Goal: Contribute content: Contribute content

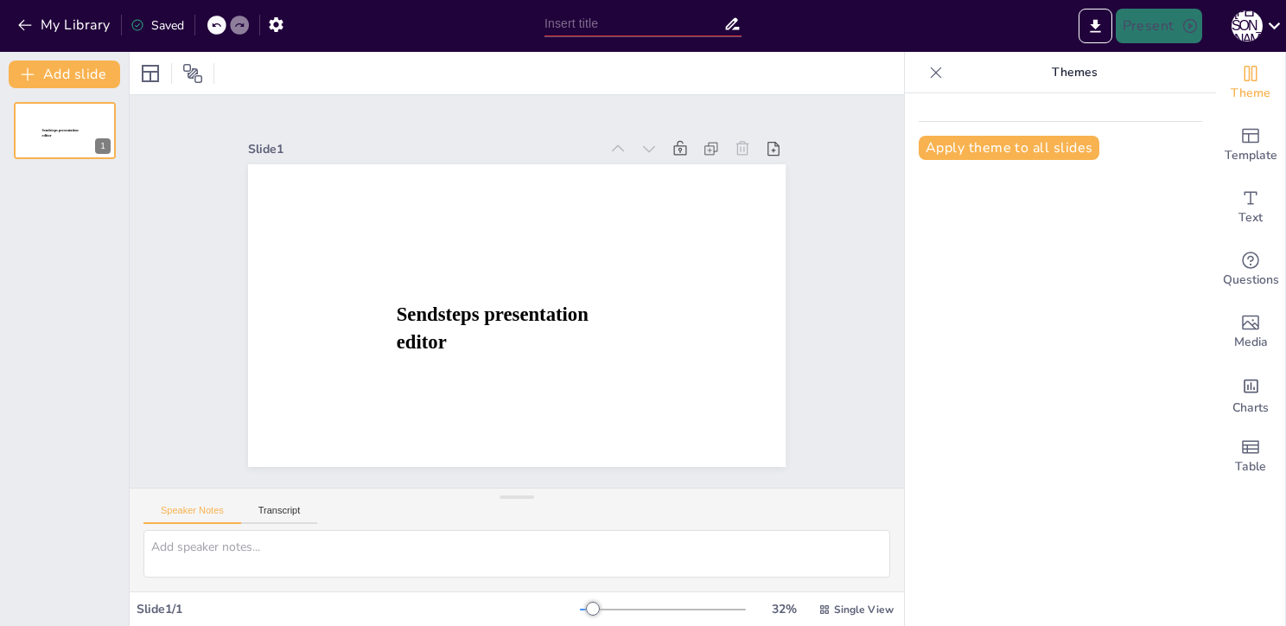
type input "New Sendsteps"
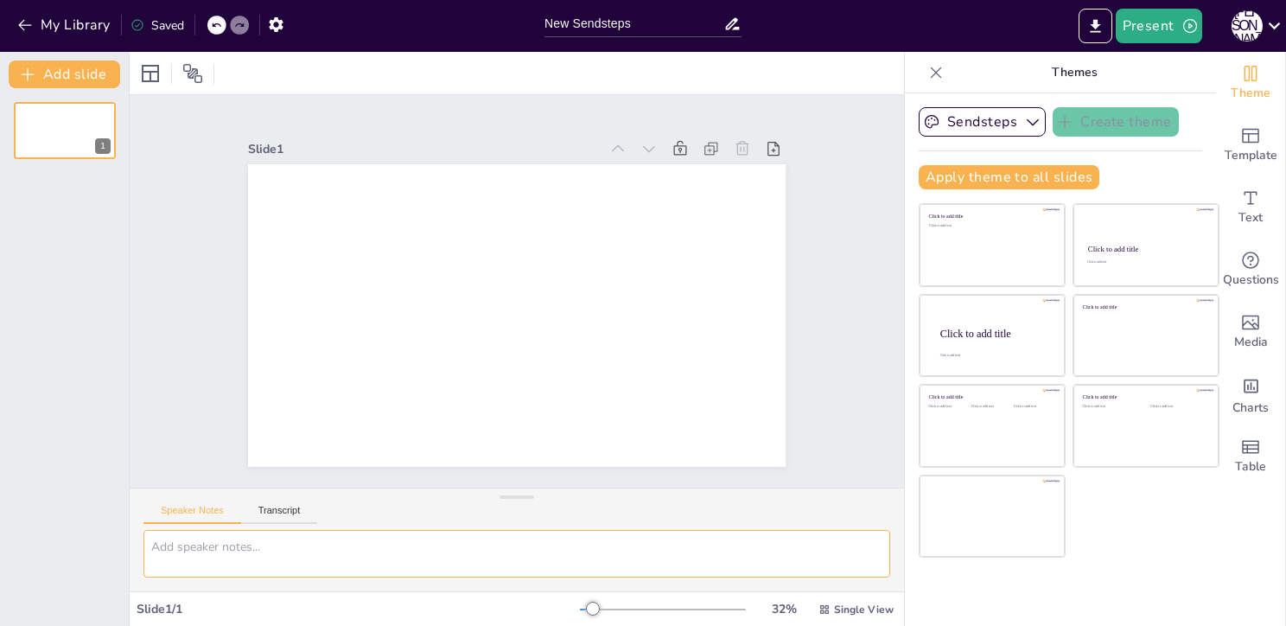
click at [287, 557] on textarea at bounding box center [516, 554] width 747 height 48
paste textarea "Слайд 1. Титульный слайд Методики работы с картами разных типов и глобусом (Авт…"
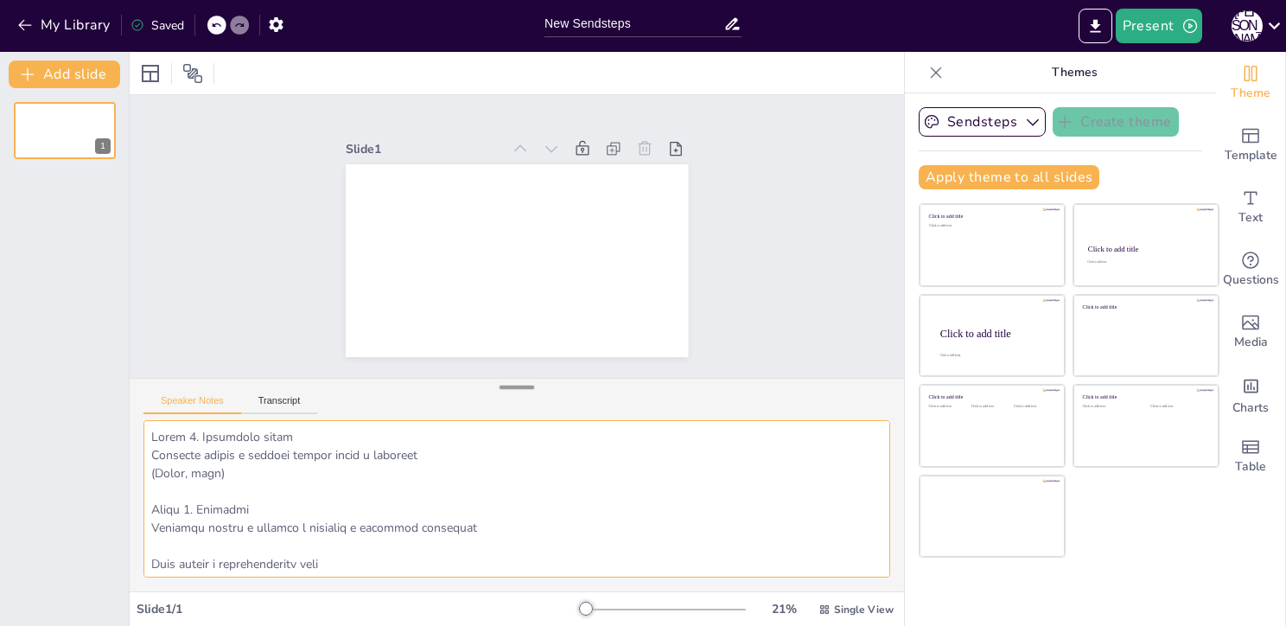
drag, startPoint x: 505, startPoint y: 497, endPoint x: 512, endPoint y: 387, distance: 110.0
click at [512, 387] on div at bounding box center [516, 387] width 35 height 17
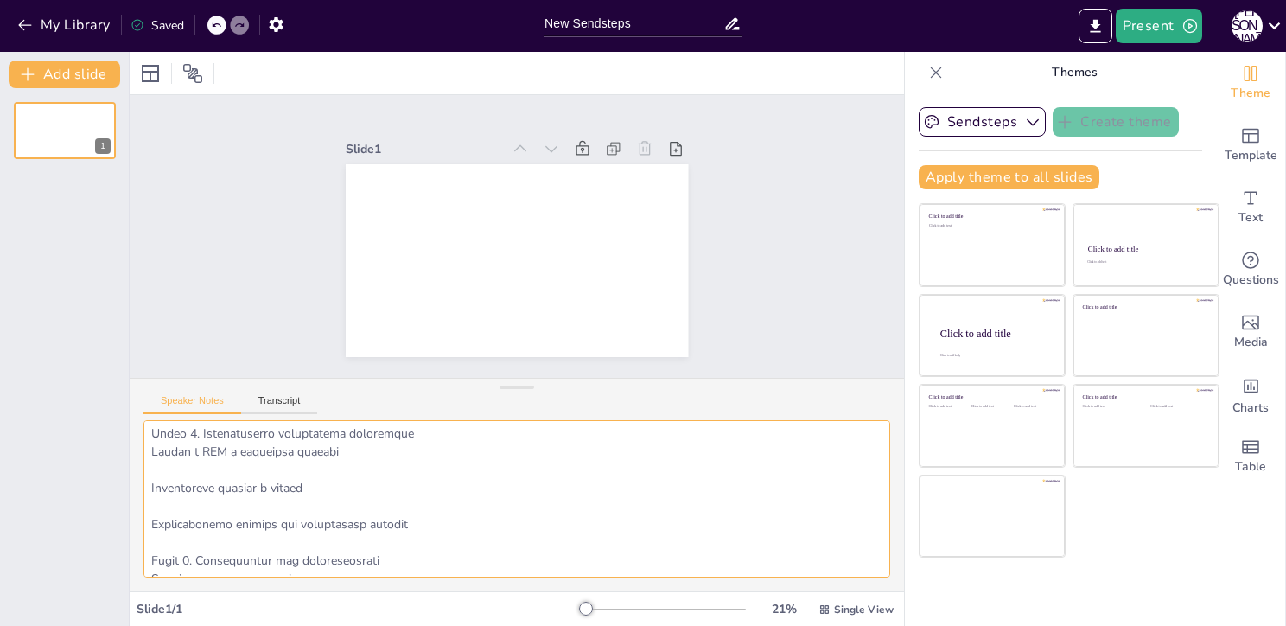
scroll to position [1091, 0]
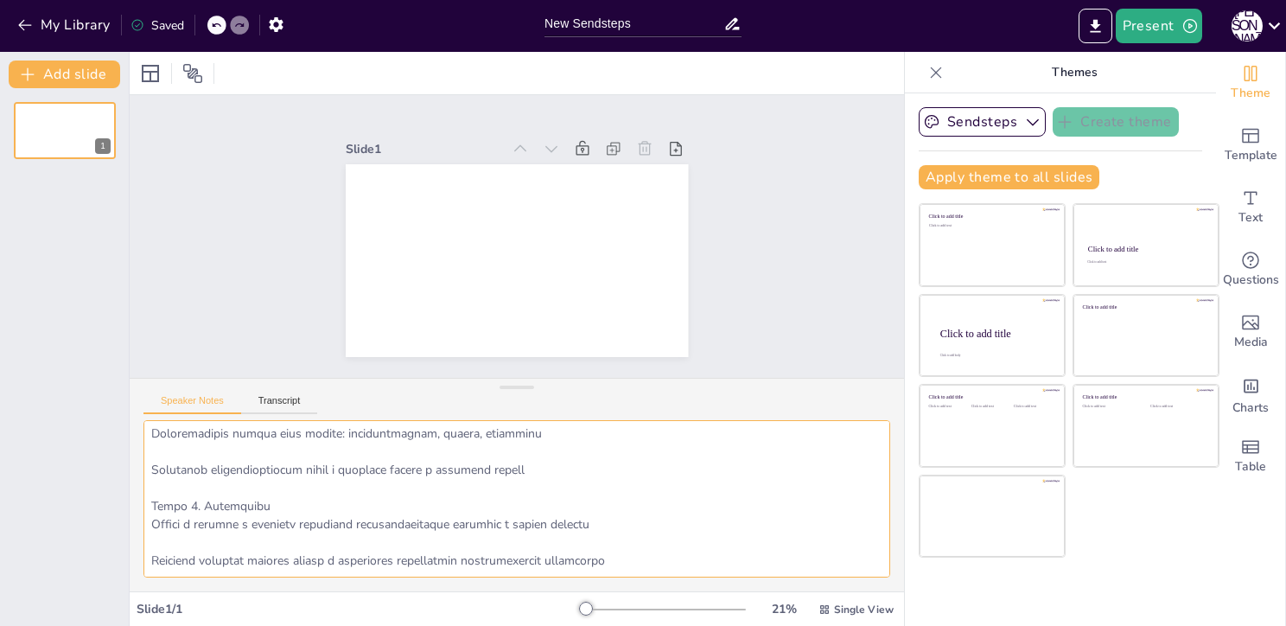
drag, startPoint x: 149, startPoint y: 472, endPoint x: 485, endPoint y: 659, distance: 384.2
click at [485, 625] on html "My Library Saved New Sendsteps Present А Б Document fonts Popular fonts Fonts A…" at bounding box center [643, 313] width 1286 height 626
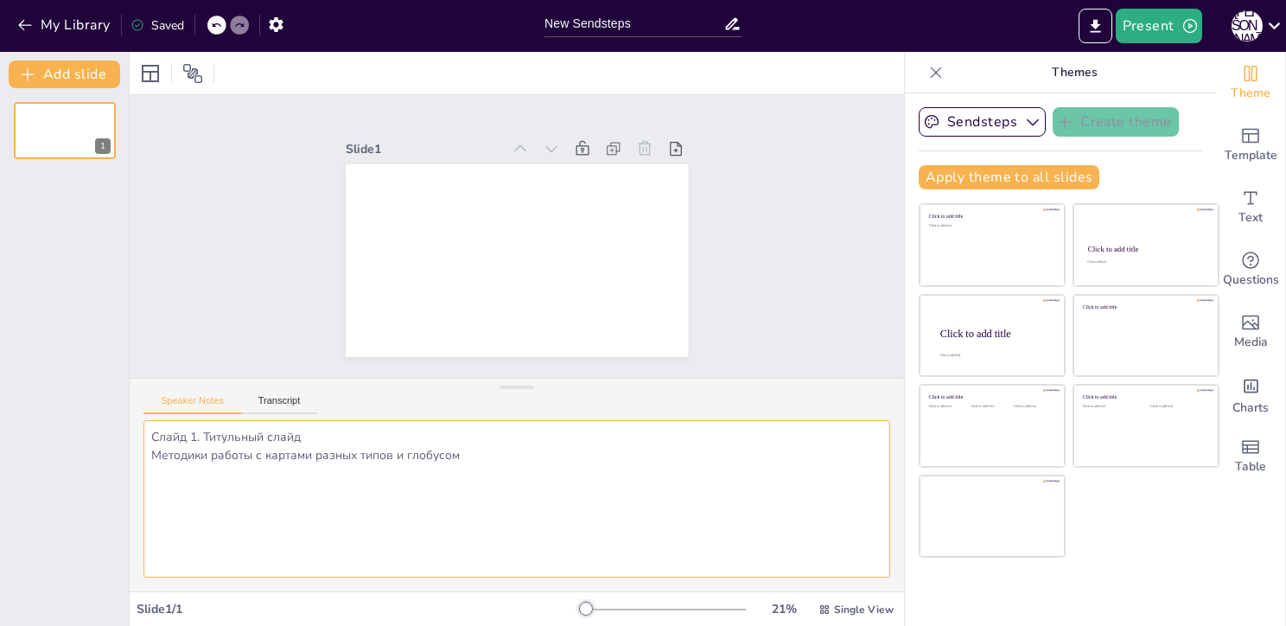
scroll to position [0, 0]
type textarea "Слайд 1. Титульный слайд Методики работы с картами разных типов и глобусом"
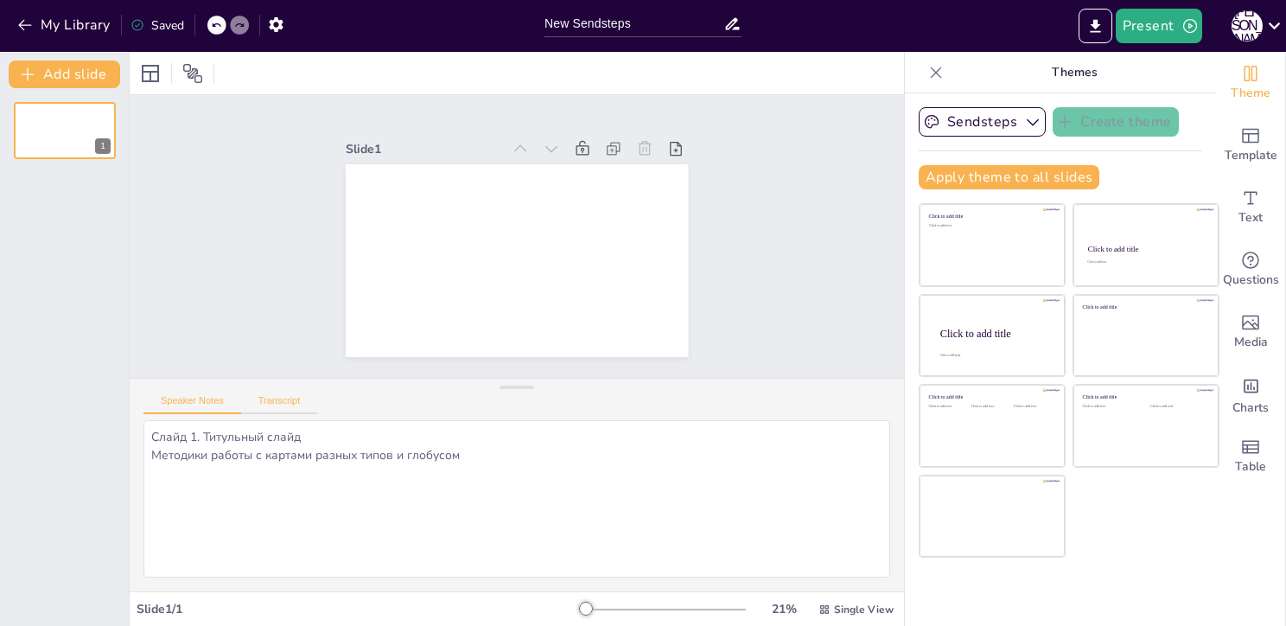
click at [290, 400] on button "Transcript" at bounding box center [279, 404] width 77 height 19
click at [205, 401] on button "Speaker Notes" at bounding box center [192, 404] width 98 height 19
click at [250, 401] on button "Transcript" at bounding box center [279, 404] width 77 height 19
click at [202, 401] on button "Speaker Notes" at bounding box center [192, 404] width 98 height 19
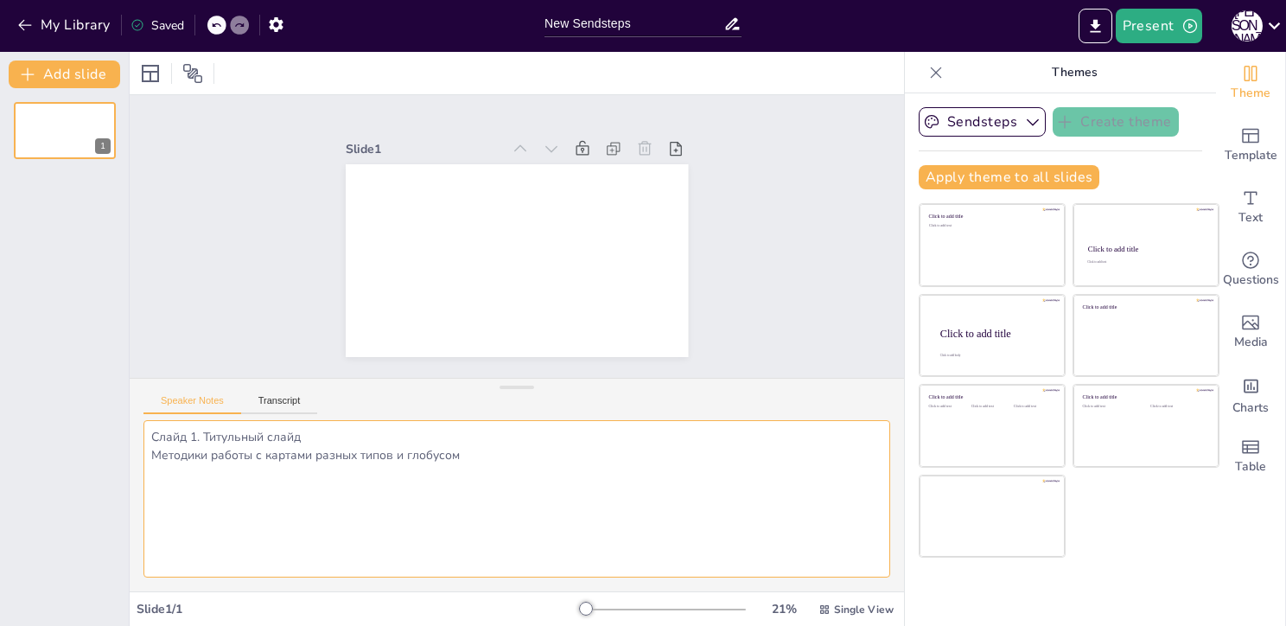
drag, startPoint x: 461, startPoint y: 453, endPoint x: 107, endPoint y: 426, distance: 354.5
click at [107, 426] on div "Document fonts Popular fonts Fonts Add slide 1 Slide 1 Speaker Notes Transcript…" at bounding box center [643, 339] width 1286 height 574
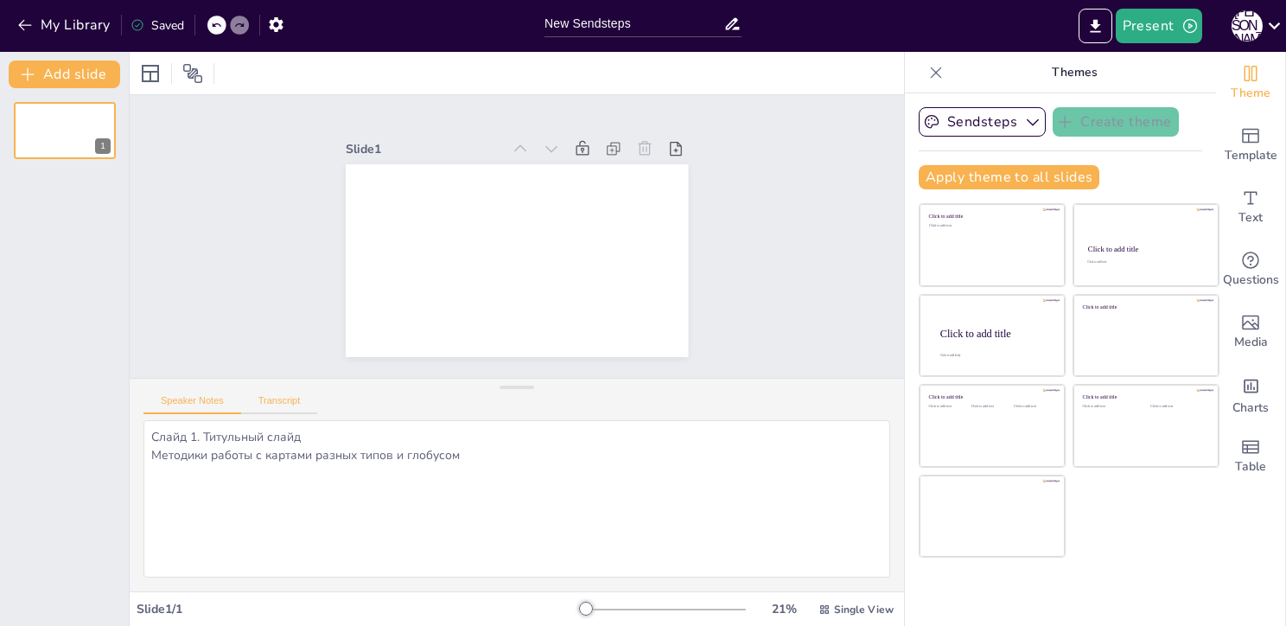
click at [277, 401] on button "Transcript" at bounding box center [279, 404] width 77 height 19
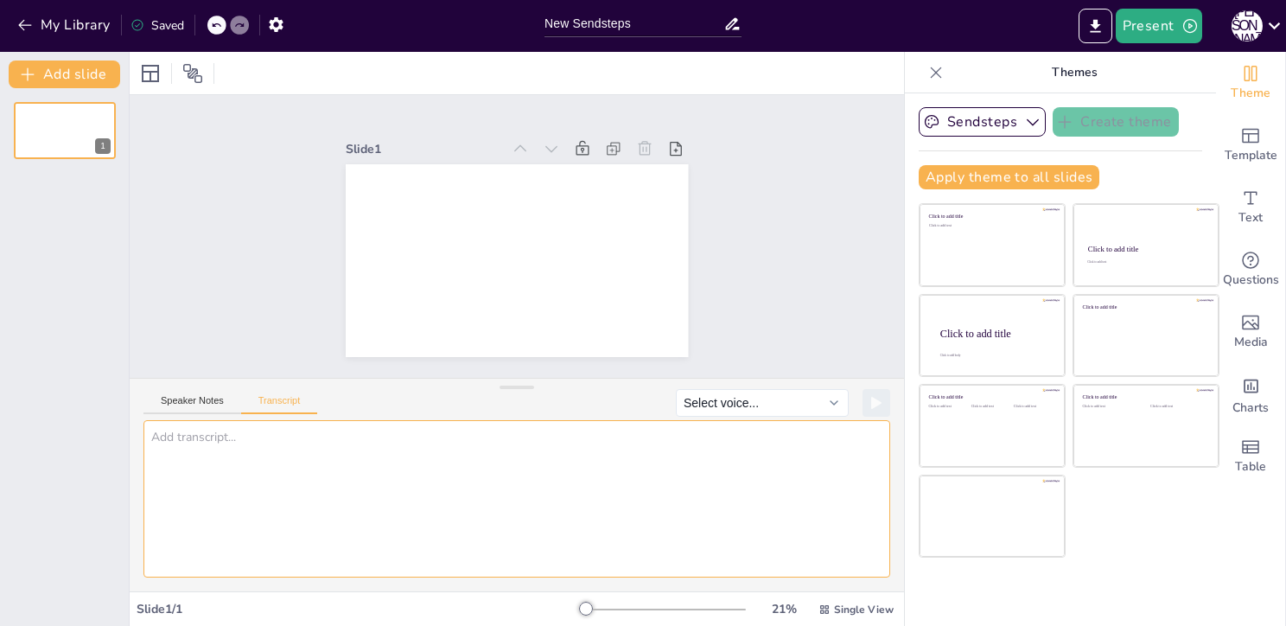
click at [353, 460] on textarea at bounding box center [516, 498] width 747 height 157
paste textarea "Слайд 1. Титульный слайд Методики работы с картами разных типов и глобусом"
type textarea "Слайд 1. Титульный слайд Методики работы с картами разных типов и глобусом"
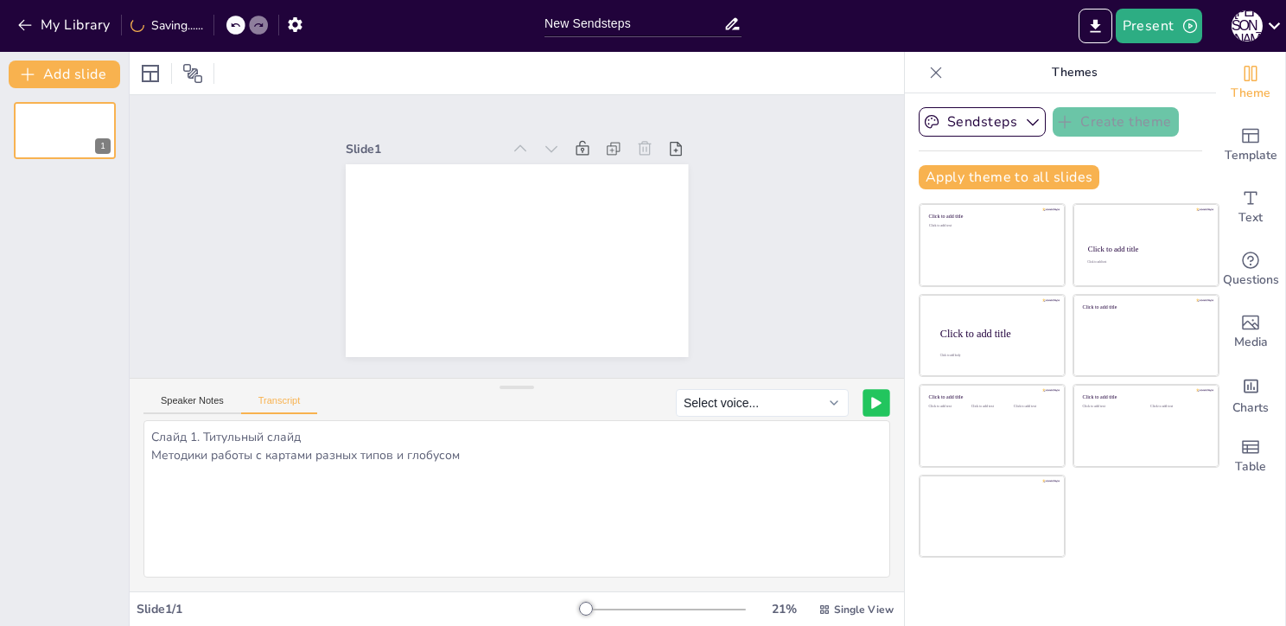
click at [871, 407] on icon at bounding box center [876, 403] width 10 height 12
click at [871, 404] on rect at bounding box center [876, 403] width 10 height 10
click at [34, 19] on button "My Library" at bounding box center [65, 25] width 105 height 28
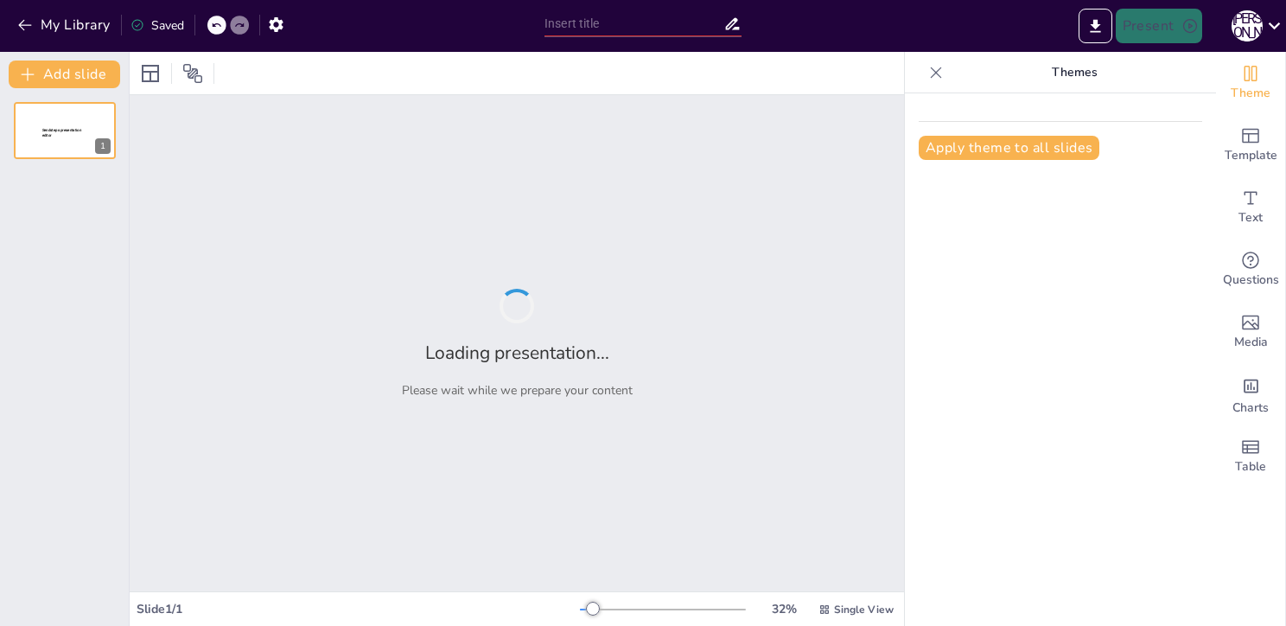
type input "Картографические приключения: Как не заблудиться в мире карт и глобусов"
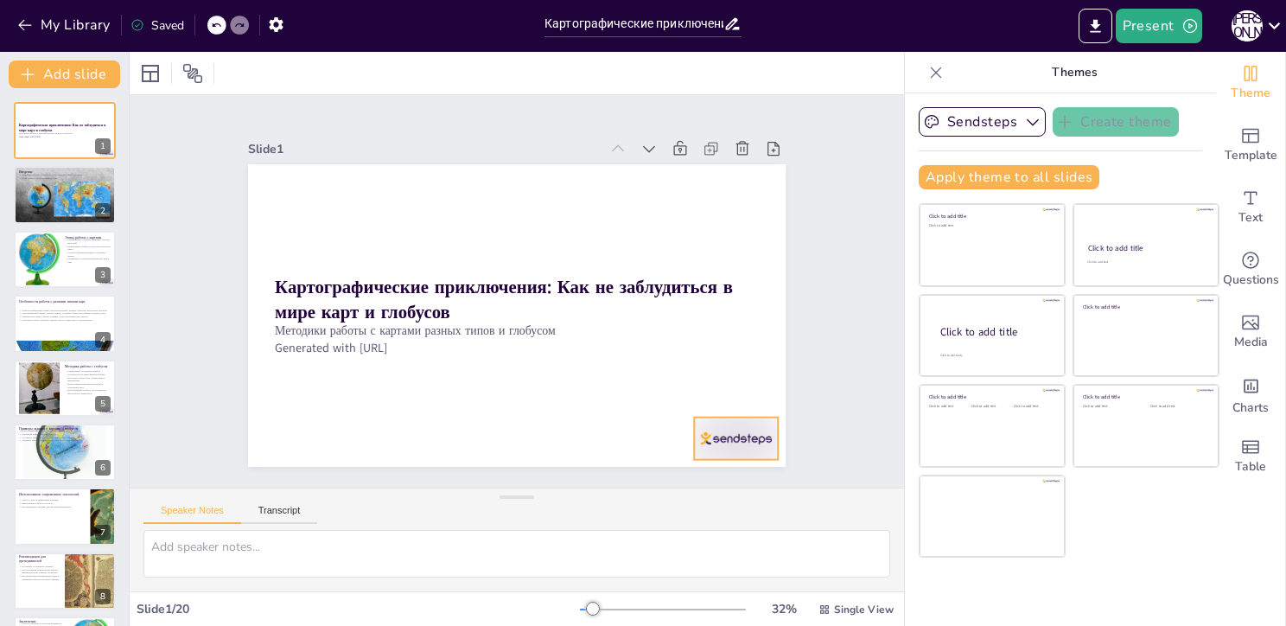
click at [478, 499] on div at bounding box center [445, 545] width 66 height 92
click at [825, 344] on div "Slide 1 Картографические приключения: Как не заблудиться в мире карт и глобусов…" at bounding box center [517, 291] width 867 height 727
click at [173, 24] on div "Saved" at bounding box center [157, 25] width 54 height 16
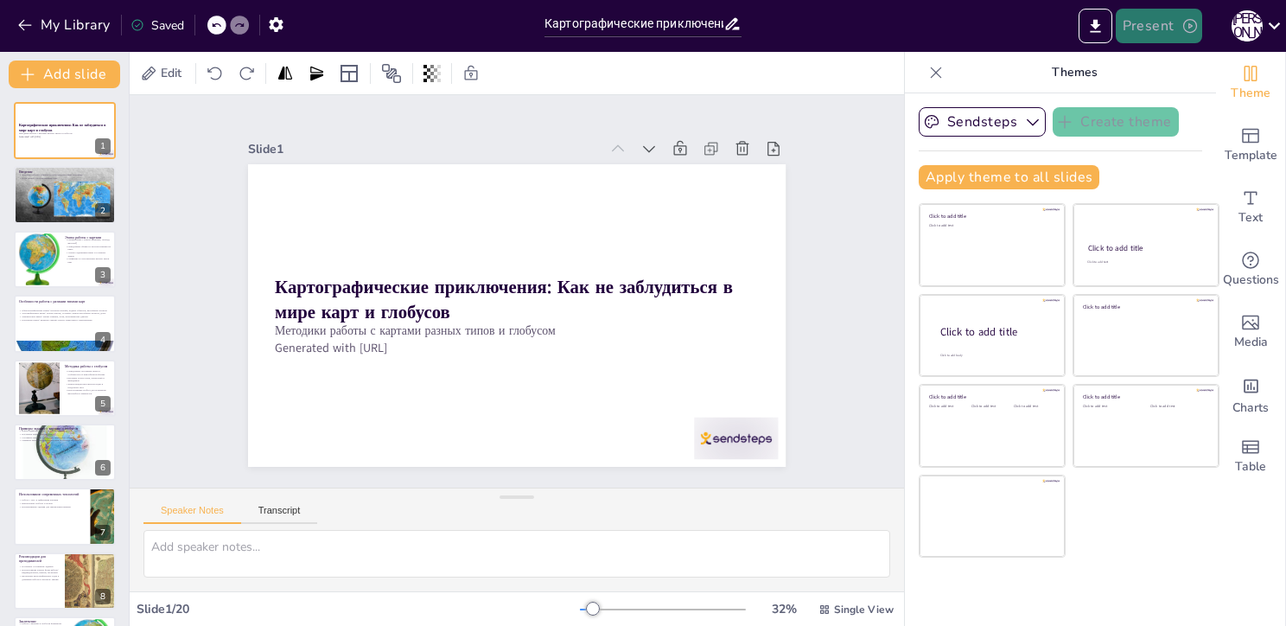
click at [1173, 25] on button "Present" at bounding box center [1159, 26] width 86 height 35
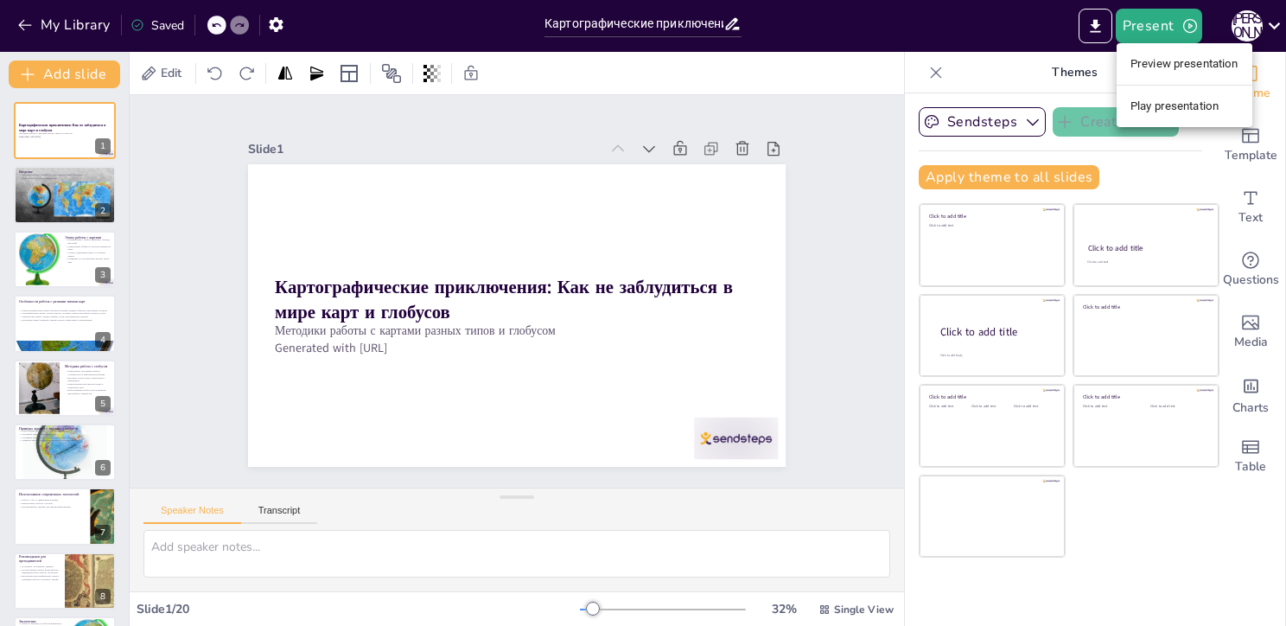
click at [1142, 109] on li "Play presentation" at bounding box center [1184, 106] width 136 height 28
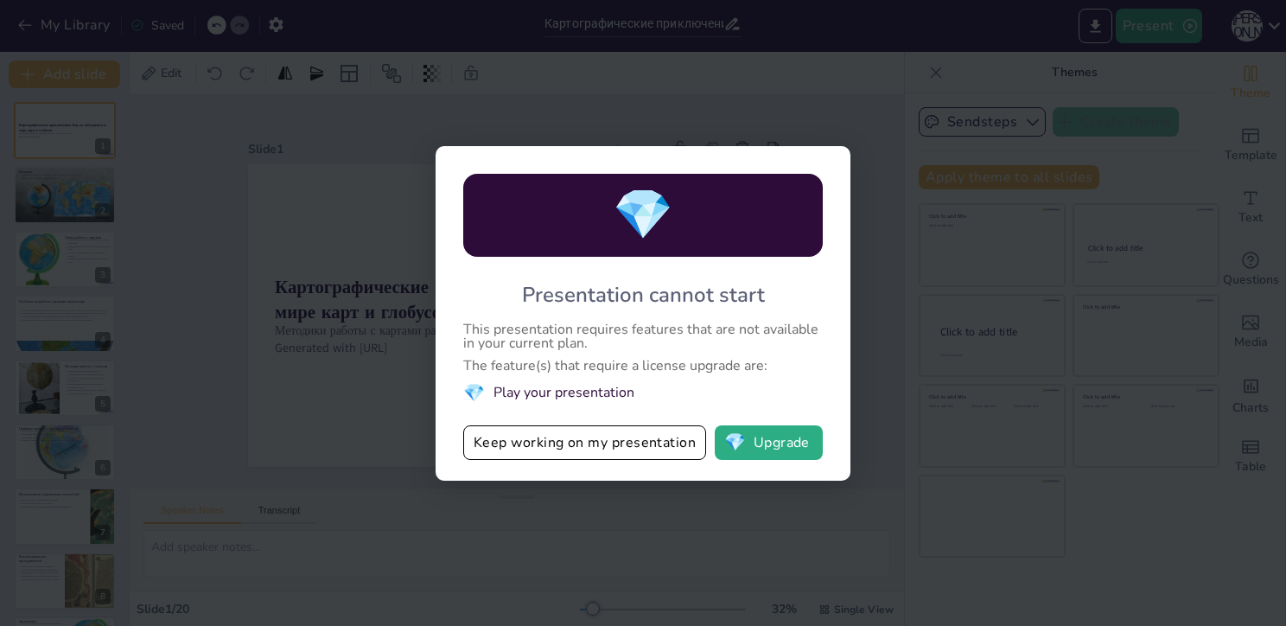
click at [865, 91] on div "💎 Presentation cannot start This presentation requires features that are not av…" at bounding box center [643, 313] width 1286 height 626
click at [856, 411] on div "💎 Presentation cannot start This presentation requires features that are not av…" at bounding box center [643, 313] width 1286 height 626
click at [522, 353] on div "💎 Presentation cannot start This presentation requires features that are not av…" at bounding box center [643, 313] width 415 height 334
click at [559, 445] on button "Keep working on my presentation" at bounding box center [584, 442] width 243 height 35
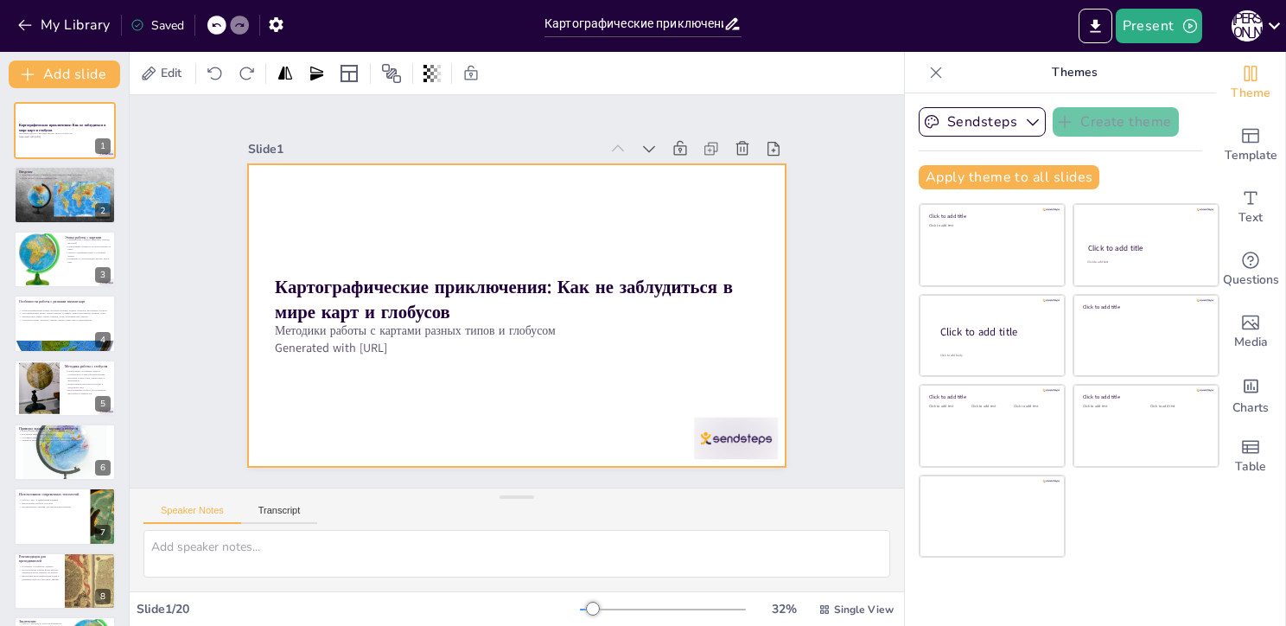
click at [377, 259] on div at bounding box center [497, 305] width 561 height 613
click at [69, 180] on button at bounding box center [76, 181] width 21 height 21
type textarea "Работа с картами и глобусами является основой для понимания географических проц…"
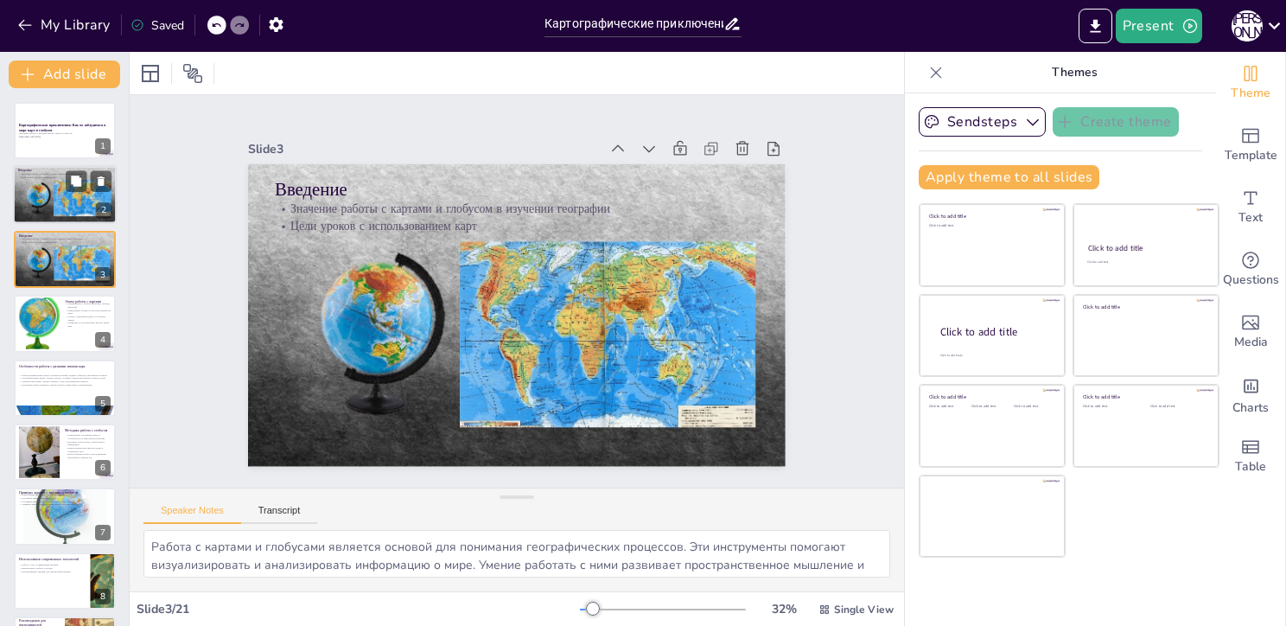
click at [62, 197] on div at bounding box center [65, 195] width 104 height 59
click at [72, 255] on button at bounding box center [76, 245] width 21 height 21
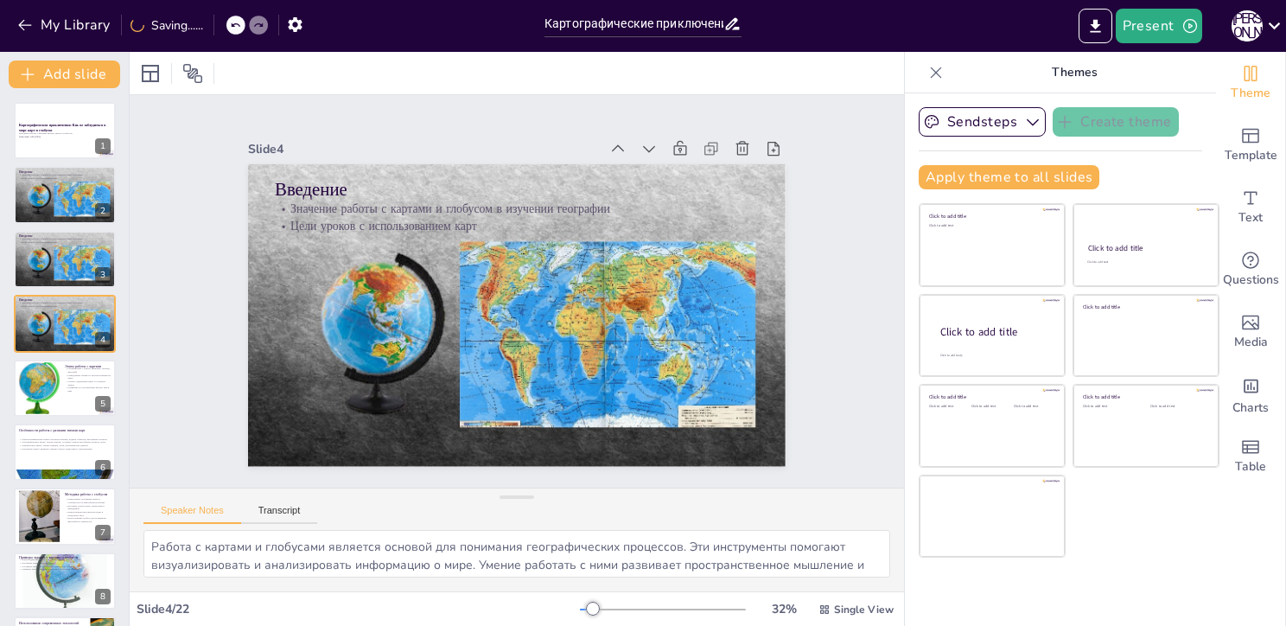
click at [232, 22] on icon at bounding box center [235, 25] width 10 height 10
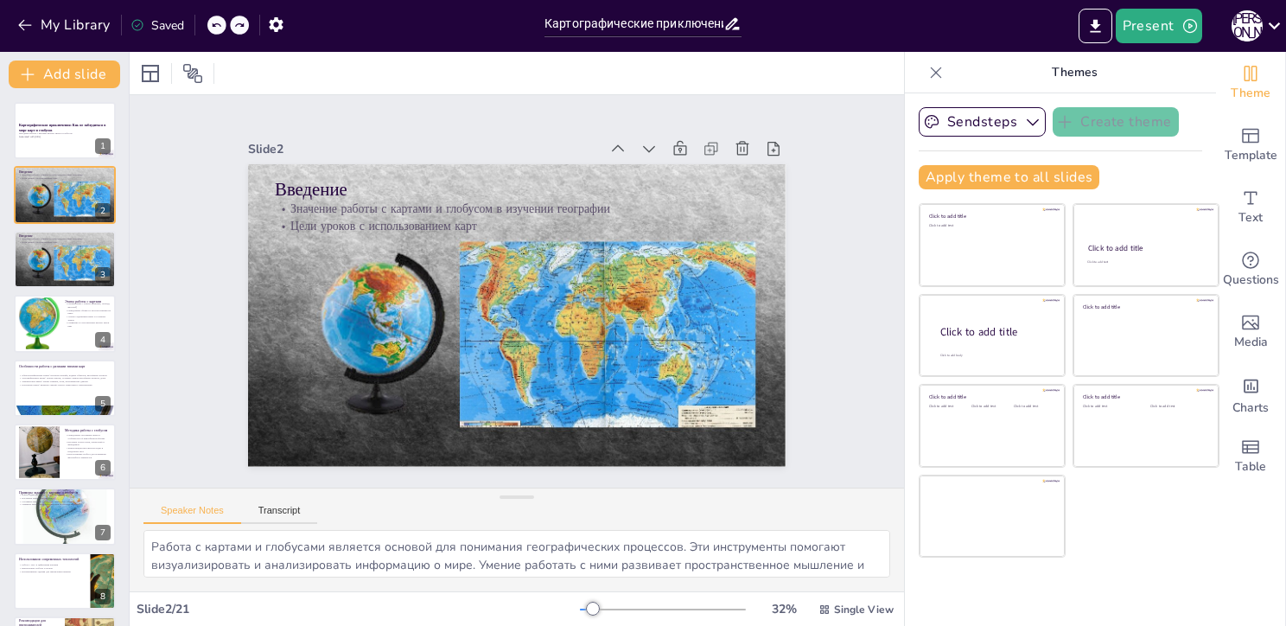
click at [232, 22] on div at bounding box center [239, 25] width 19 height 19
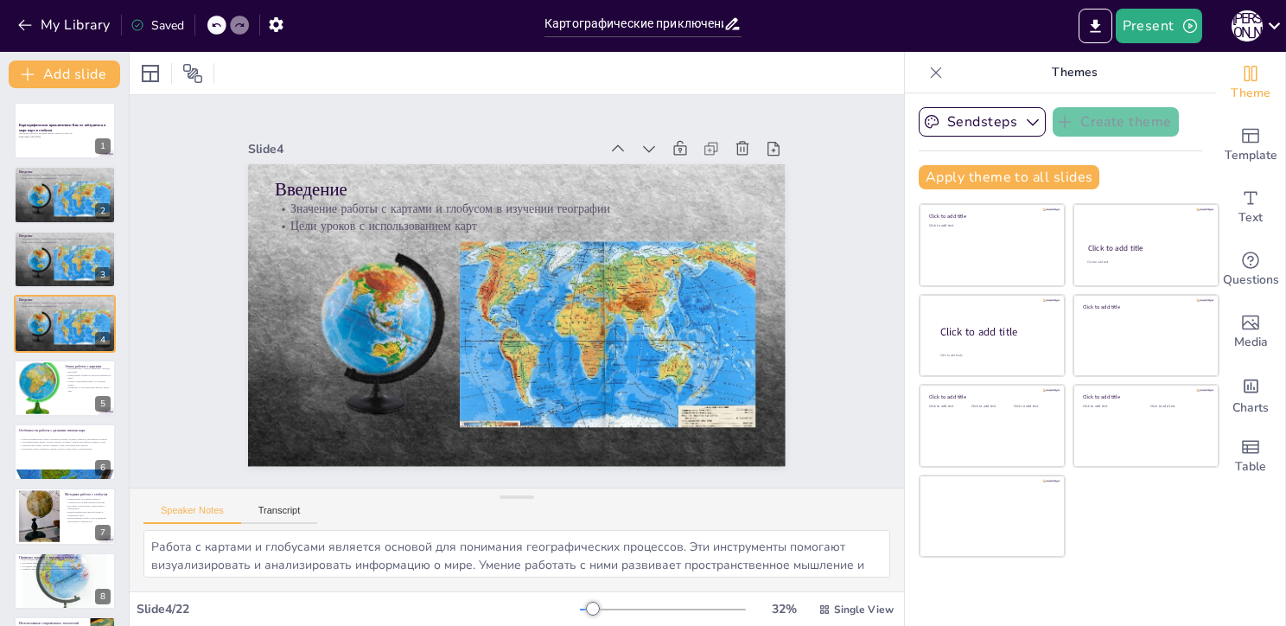
click at [232, 22] on div at bounding box center [239, 25] width 19 height 19
click at [215, 29] on icon at bounding box center [216, 25] width 10 height 10
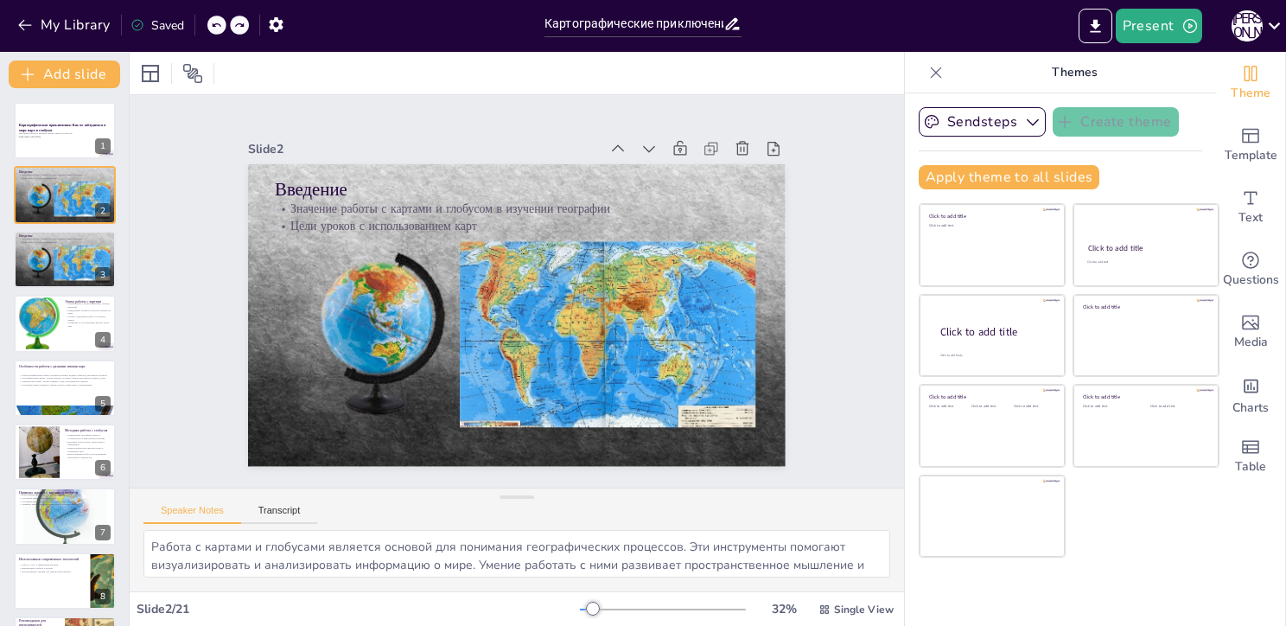
click at [215, 29] on icon at bounding box center [216, 25] width 10 height 10
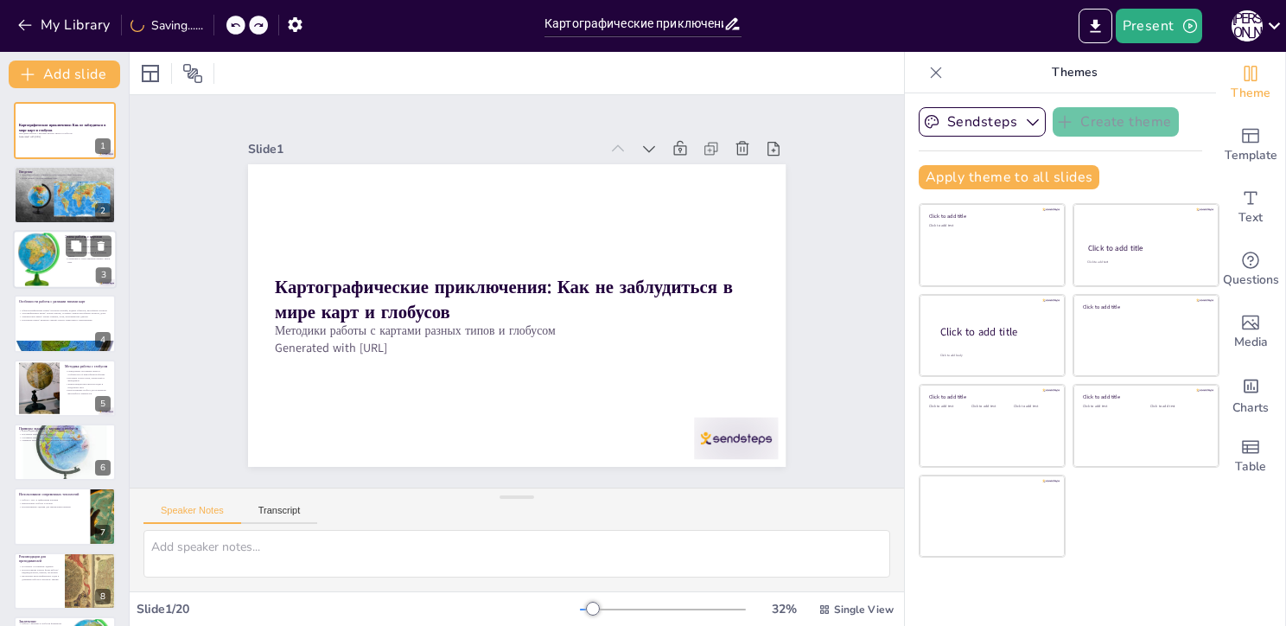
click at [99, 256] on p "Анализ содержания карты и условных знаков" at bounding box center [88, 254] width 47 height 6
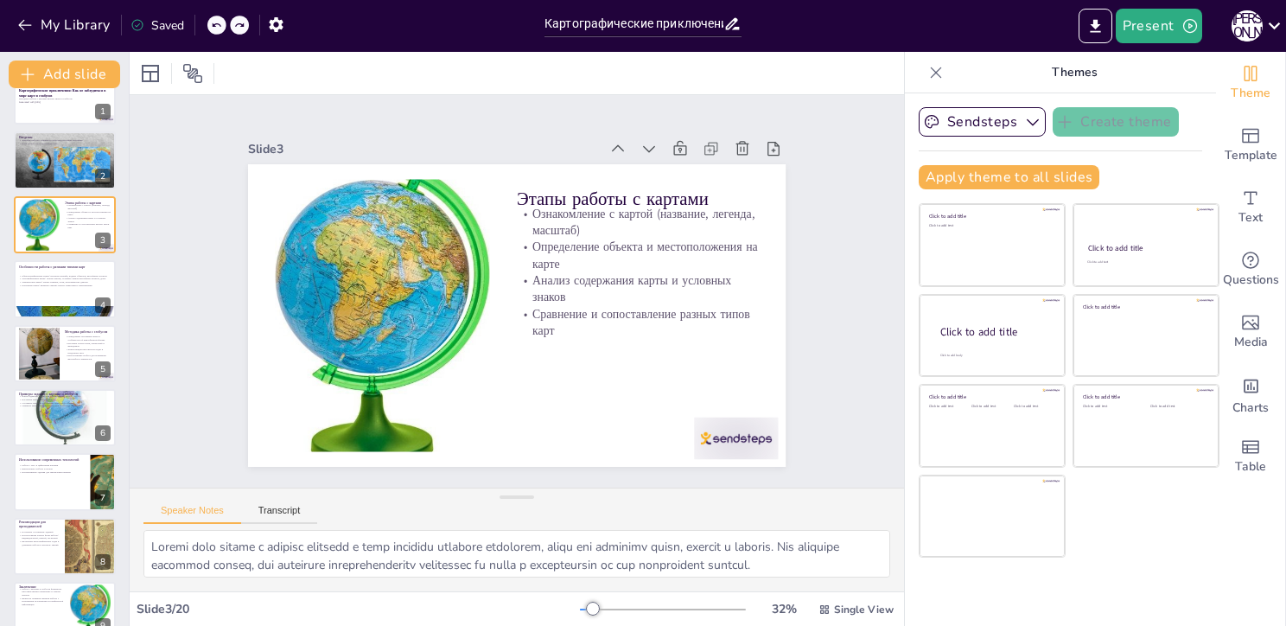
scroll to position [69, 0]
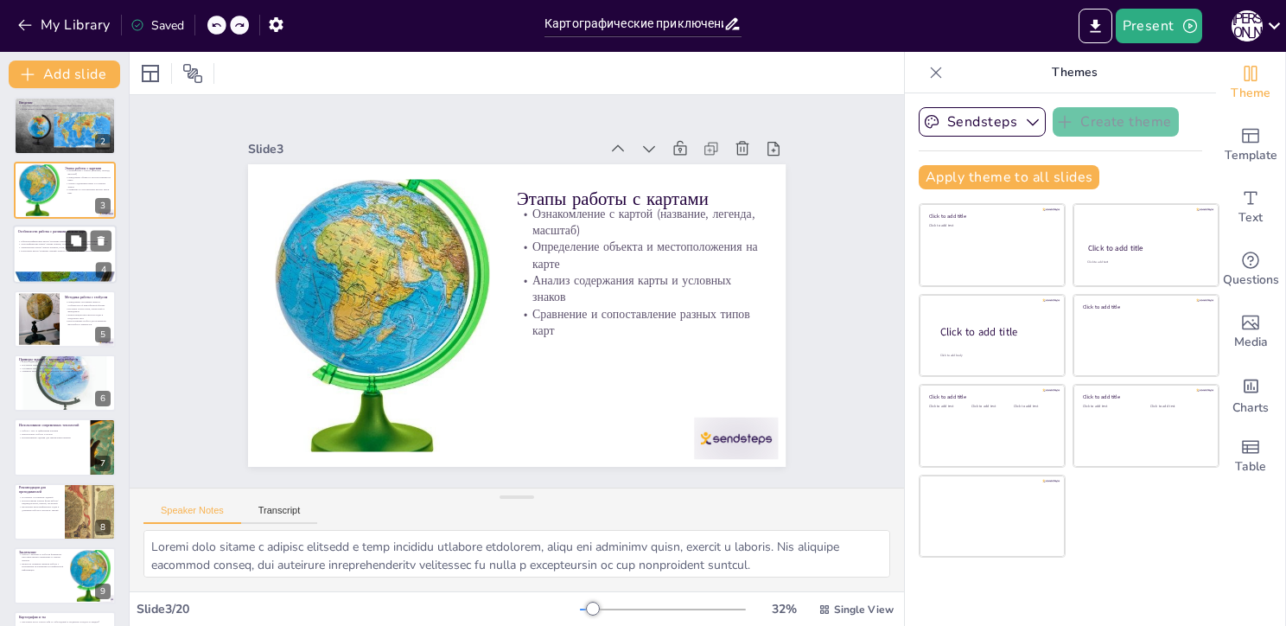
click at [71, 246] on button at bounding box center [76, 241] width 21 height 21
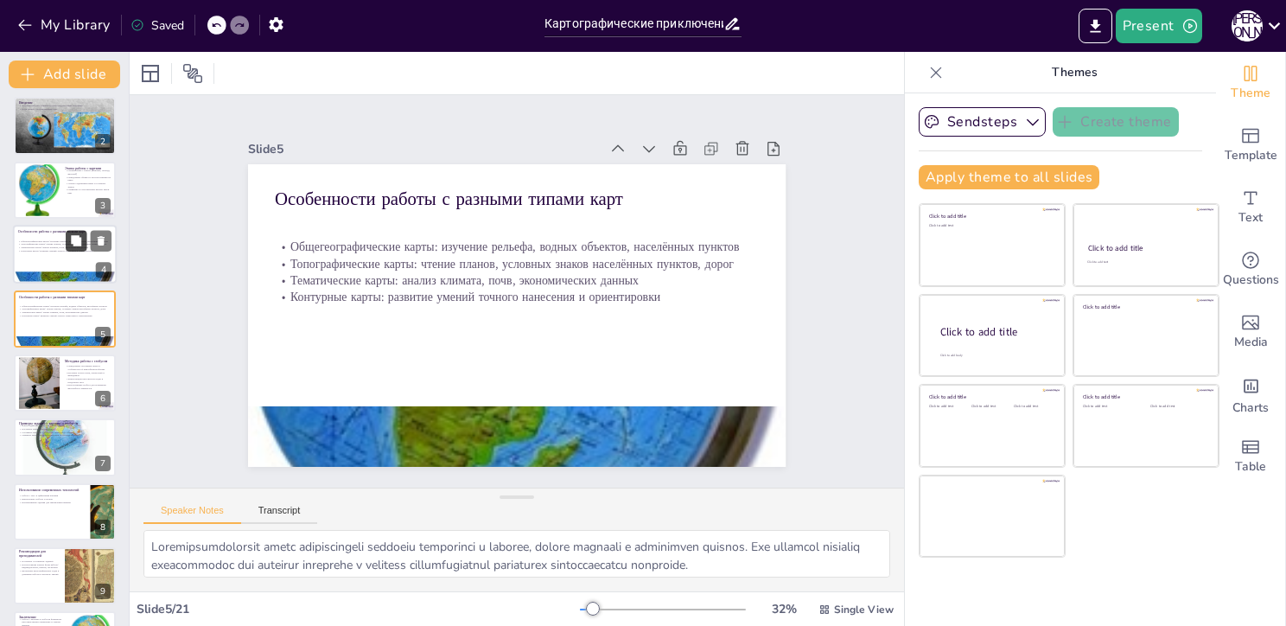
scroll to position [31, 0]
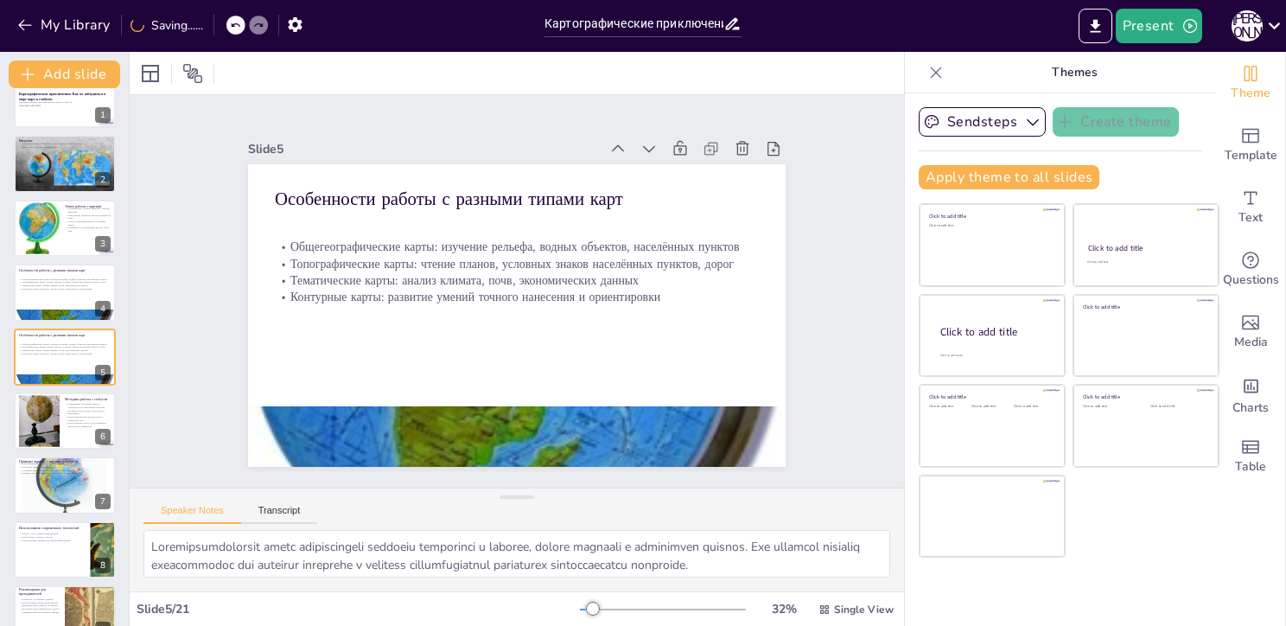
click at [231, 23] on div at bounding box center [235, 25] width 19 height 19
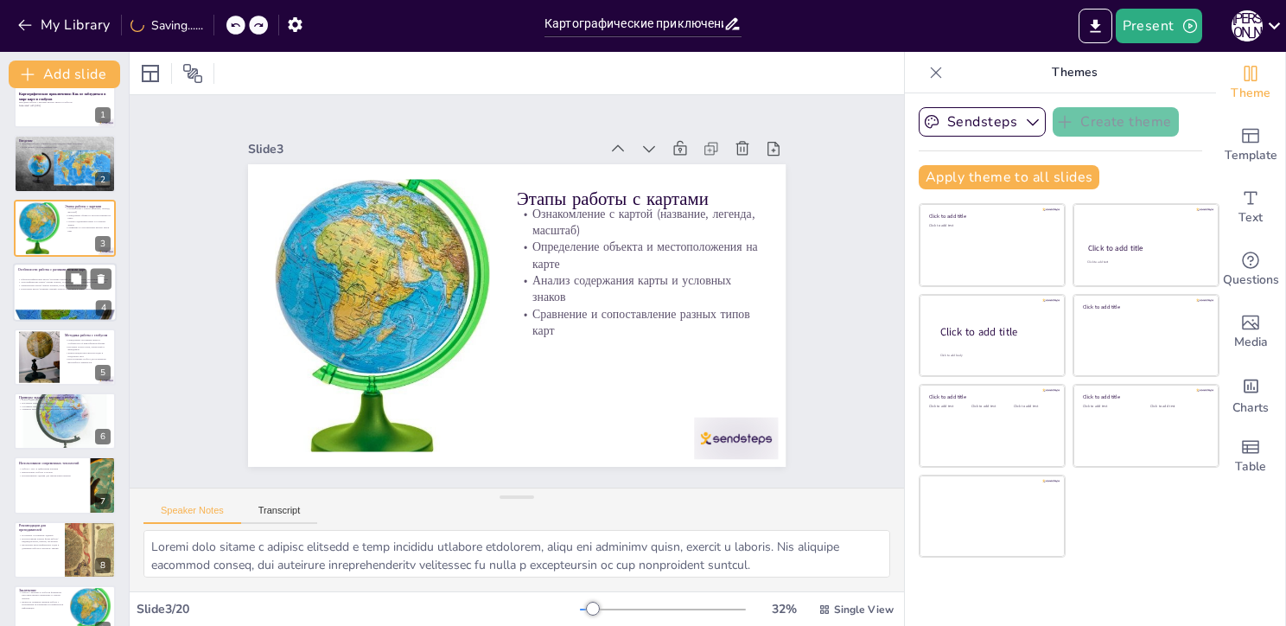
click at [28, 290] on div "Общегеографические карты: изучение рельефа, водных объектов, населённых пунктов…" at bounding box center [64, 283] width 93 height 19
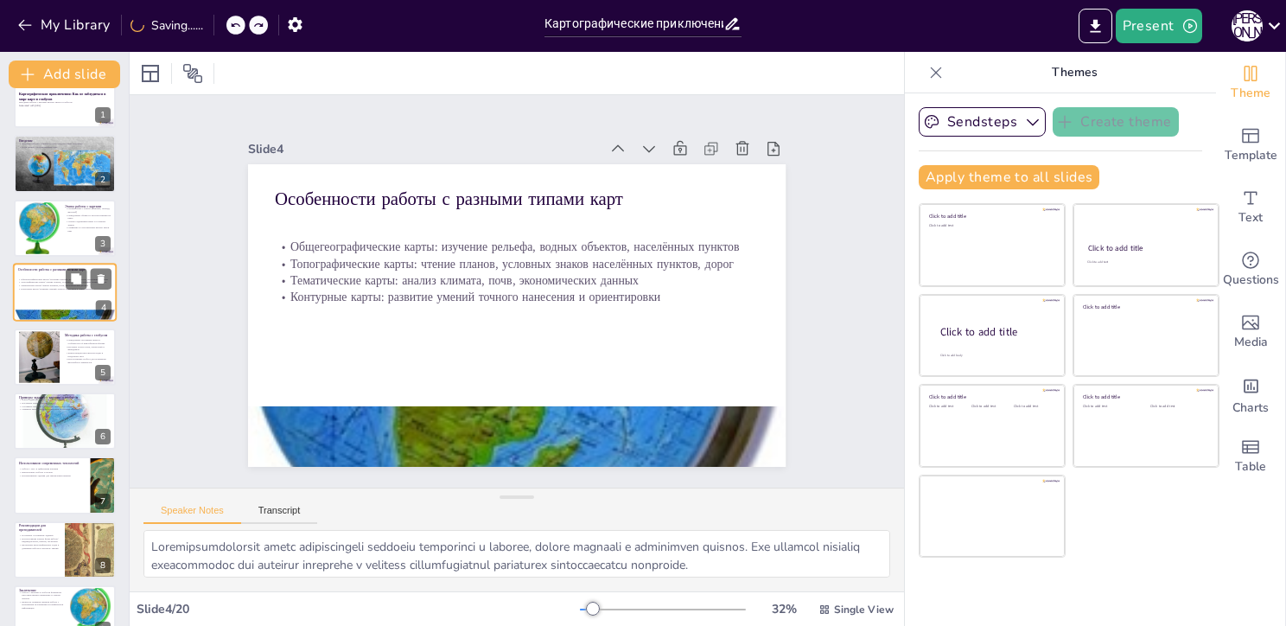
scroll to position [0, 0]
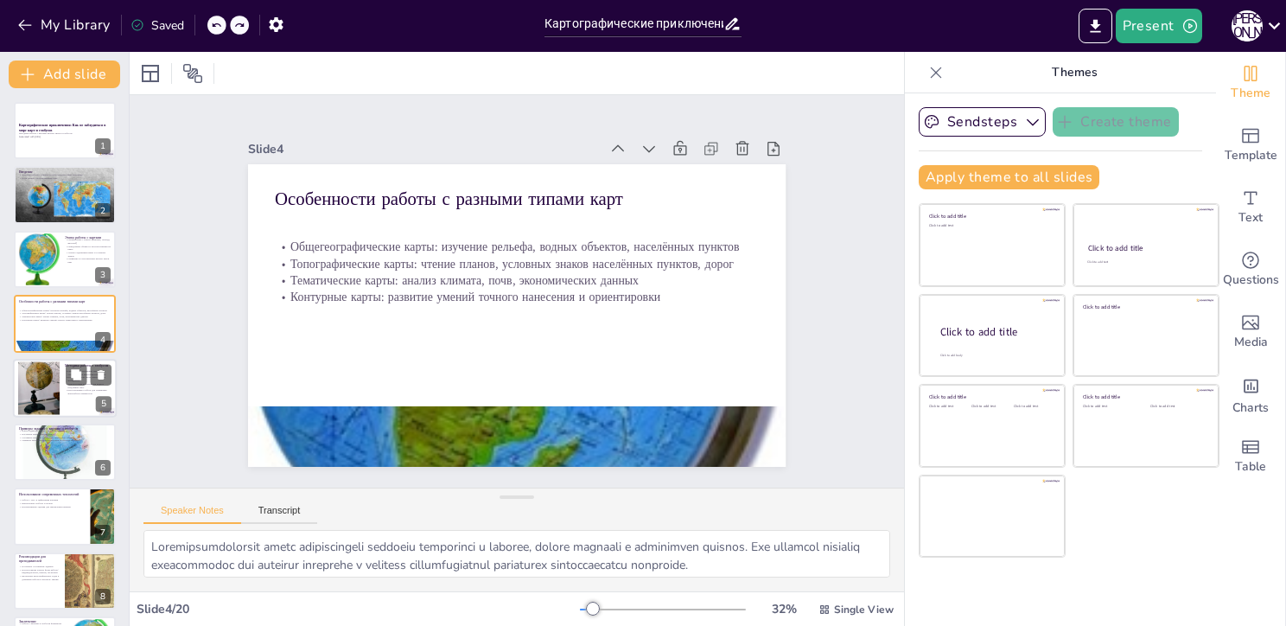
click at [51, 376] on div at bounding box center [38, 388] width 41 height 62
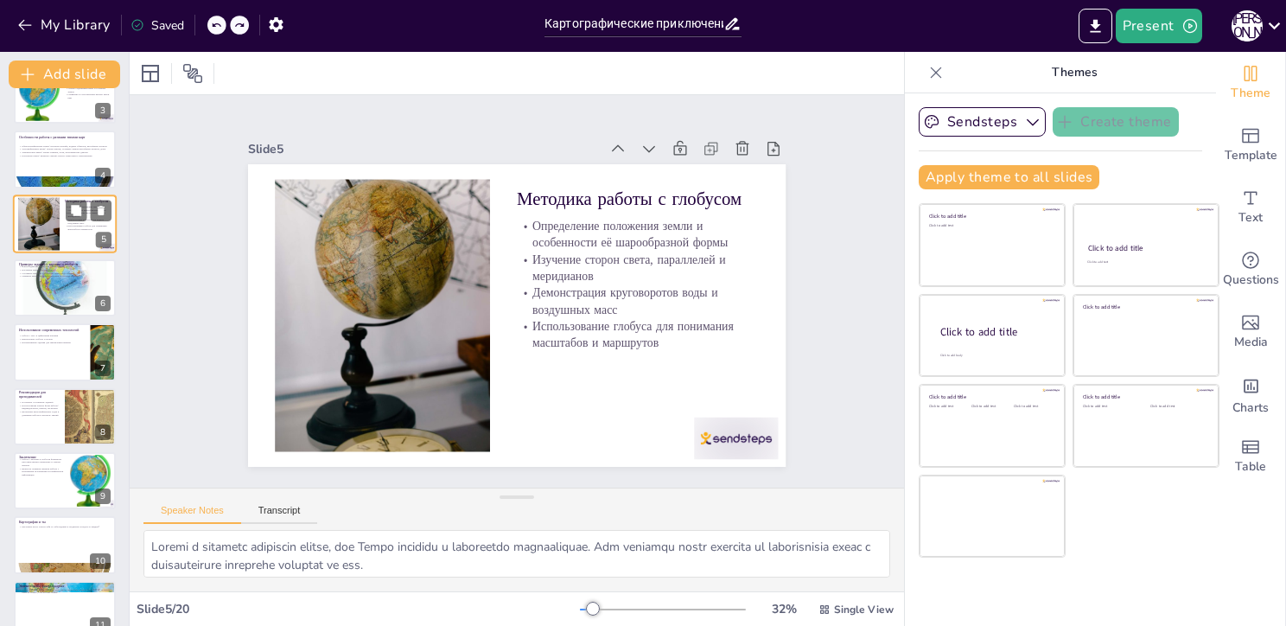
scroll to position [204, 0]
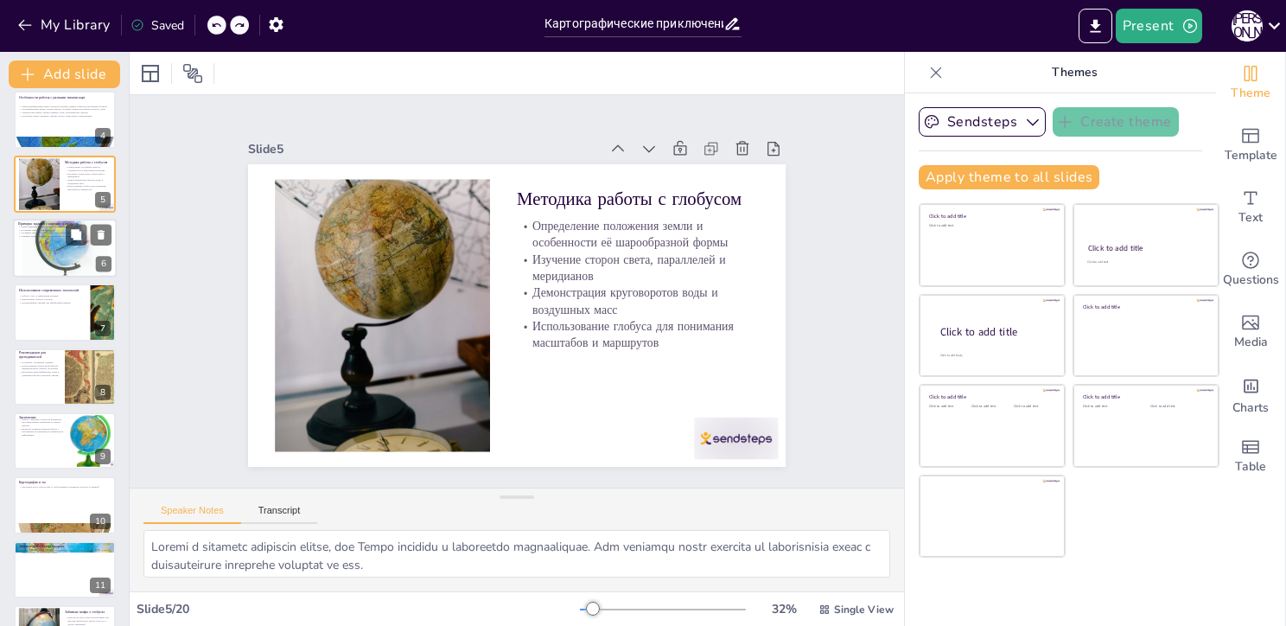
click at [41, 257] on div at bounding box center [65, 248] width 104 height 104
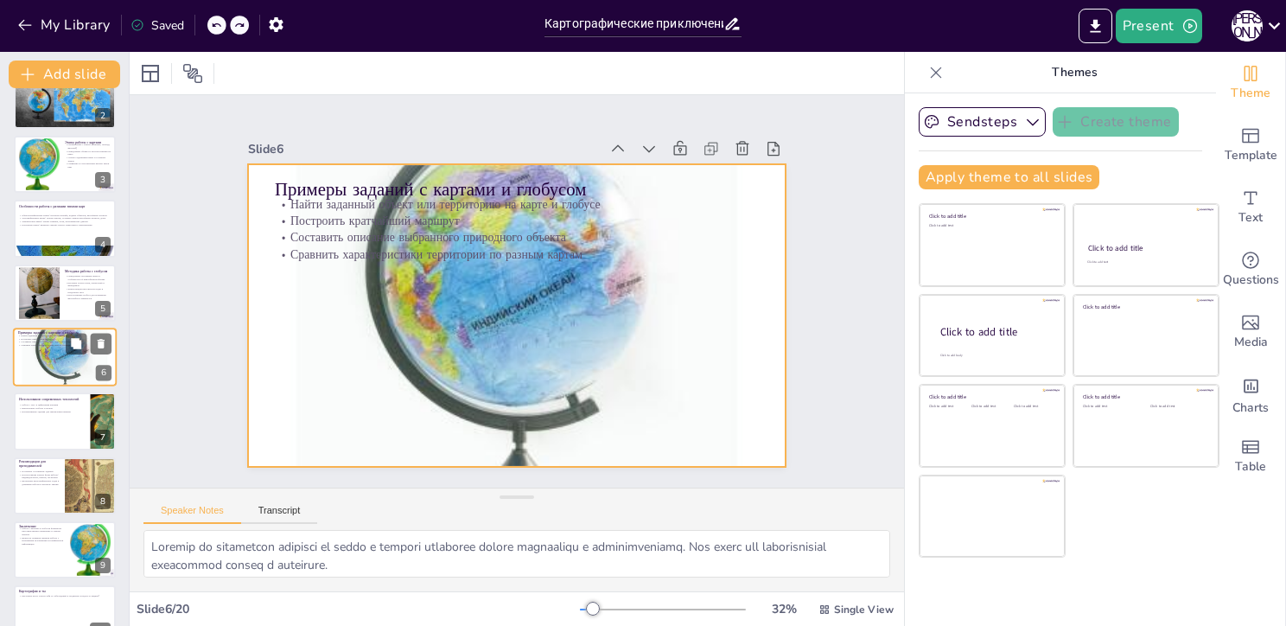
click at [40, 367] on div at bounding box center [65, 357] width 104 height 104
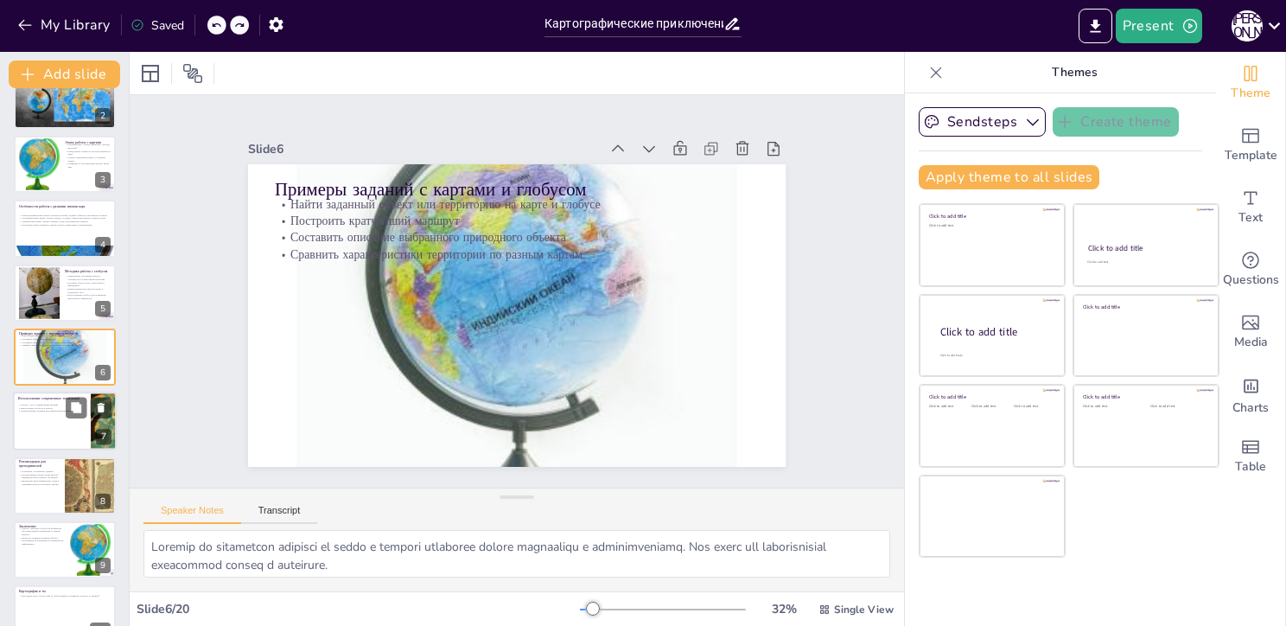
click at [42, 406] on p "Виртуальные глобусы и атласы" at bounding box center [51, 407] width 67 height 3
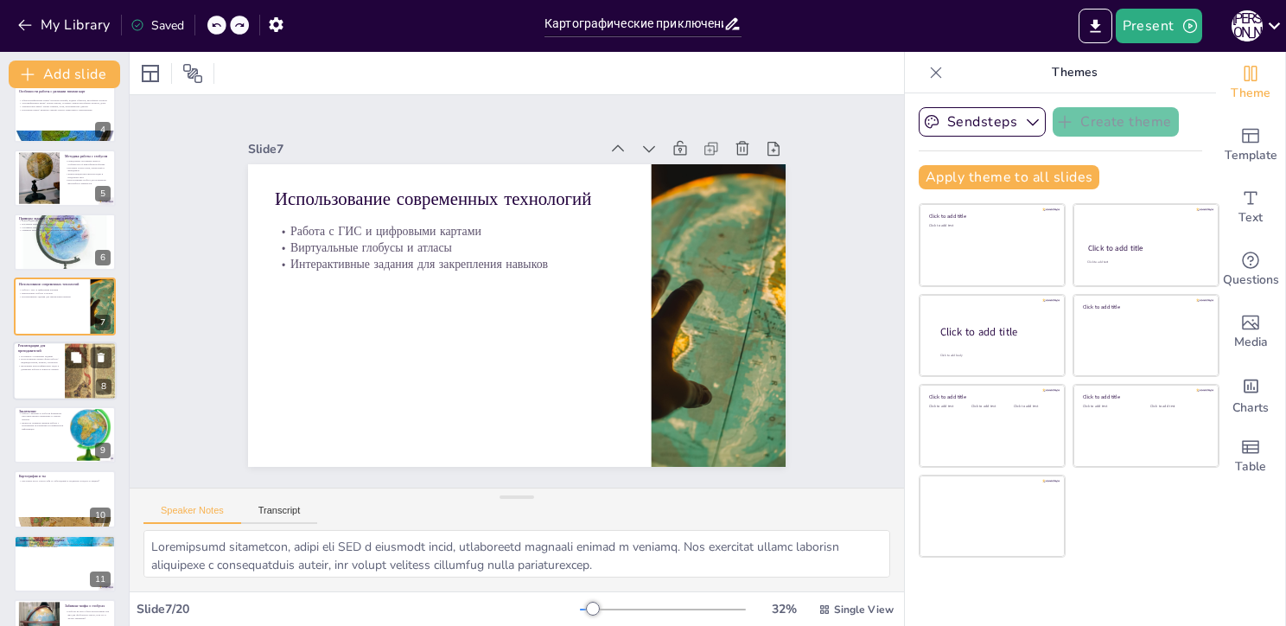
scroll to position [245, 0]
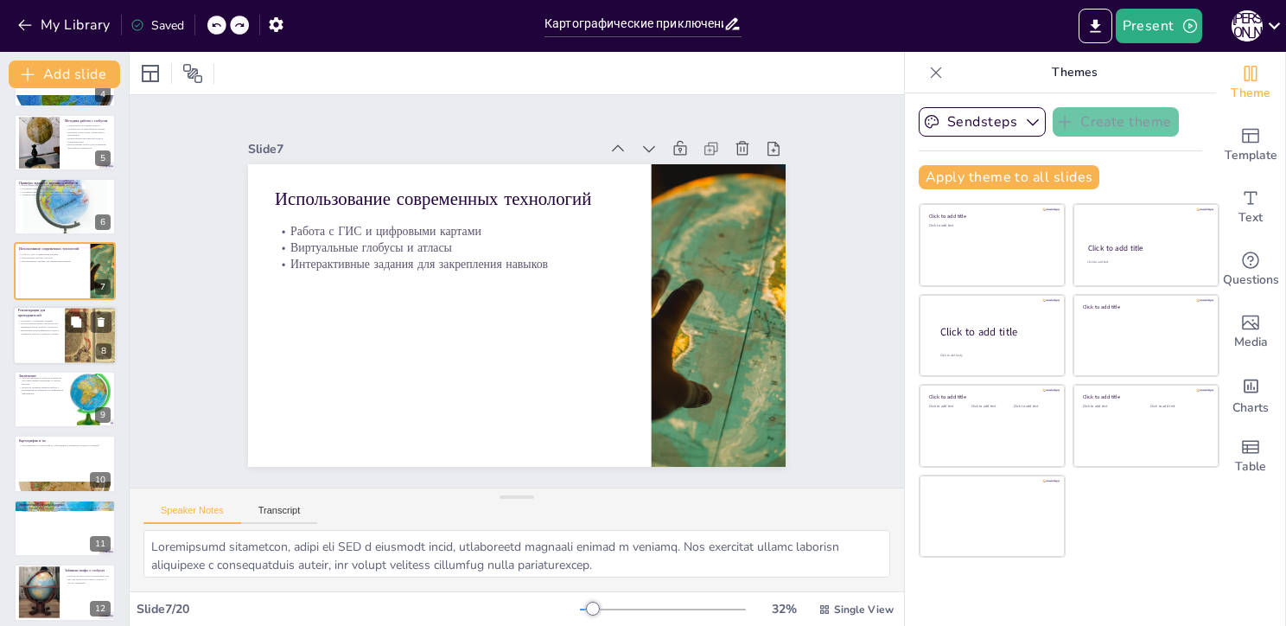
click at [35, 342] on div at bounding box center [65, 335] width 104 height 59
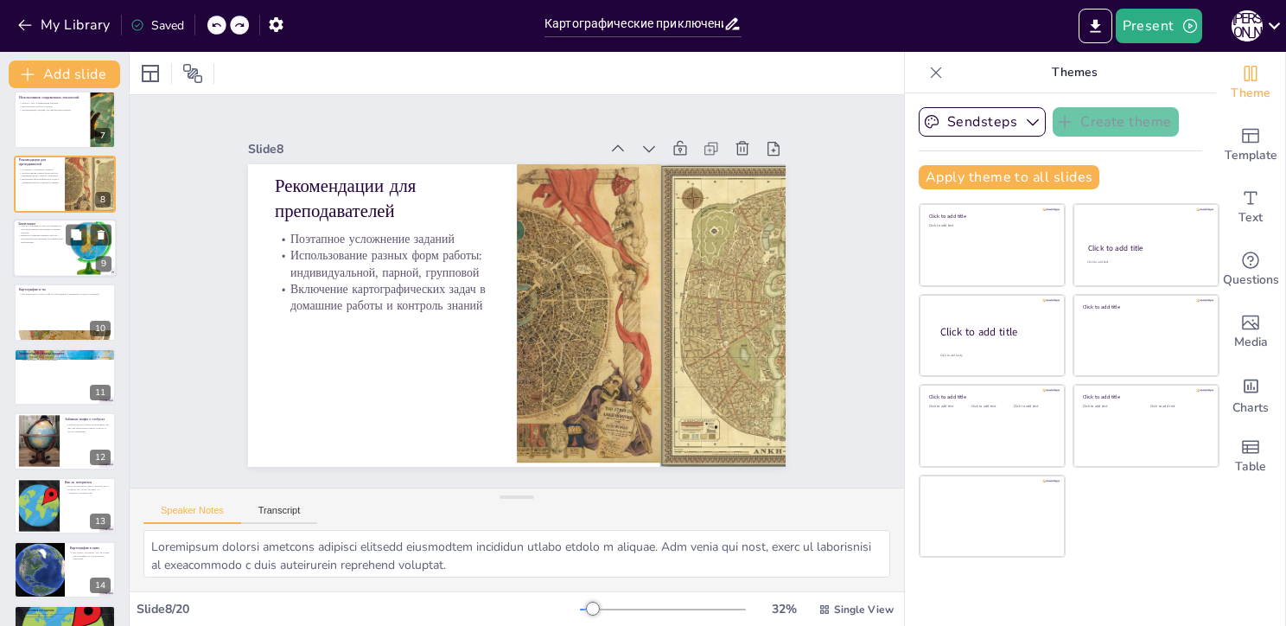
click at [37, 249] on div at bounding box center [65, 248] width 104 height 59
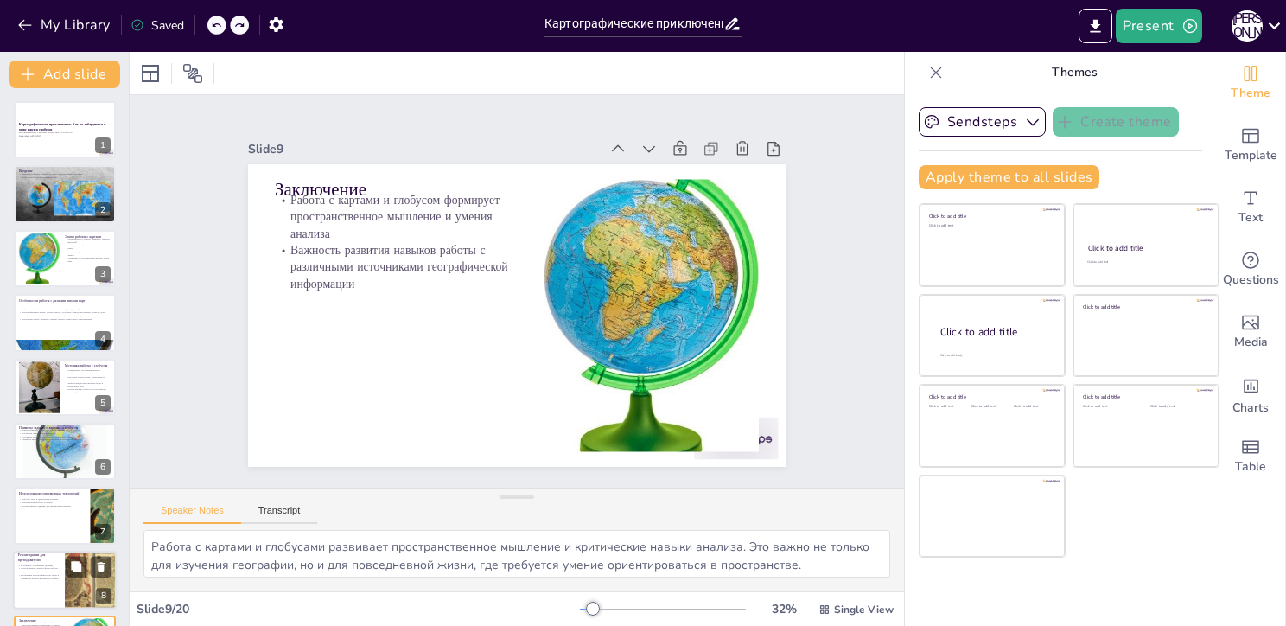
scroll to position [0, 0]
click at [39, 207] on div at bounding box center [65, 195] width 104 height 59
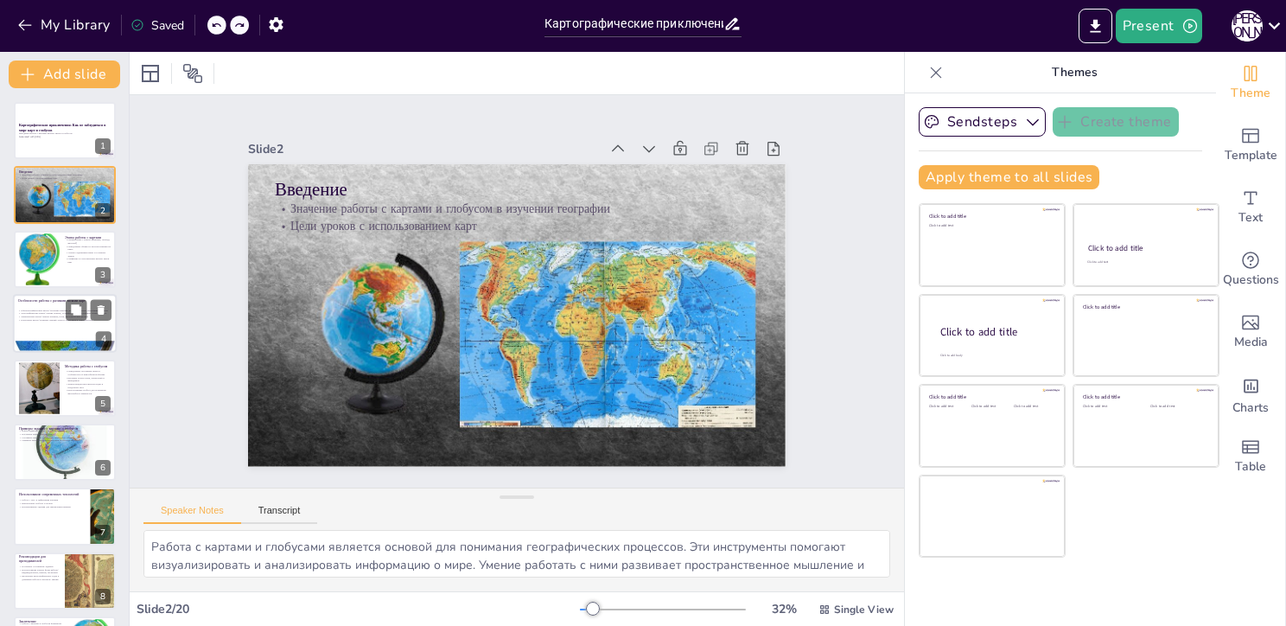
click at [41, 318] on p "Контурные карты: развитие умений точного нанесения и ориентировки" at bounding box center [64, 319] width 93 height 3
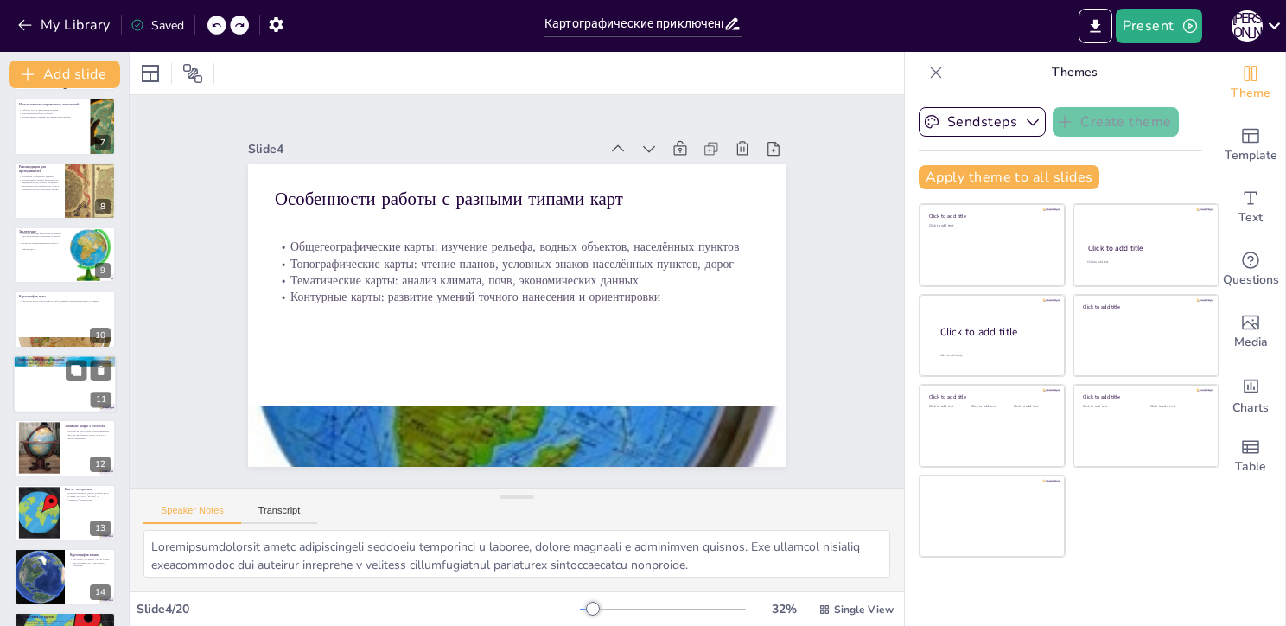
scroll to position [346, 0]
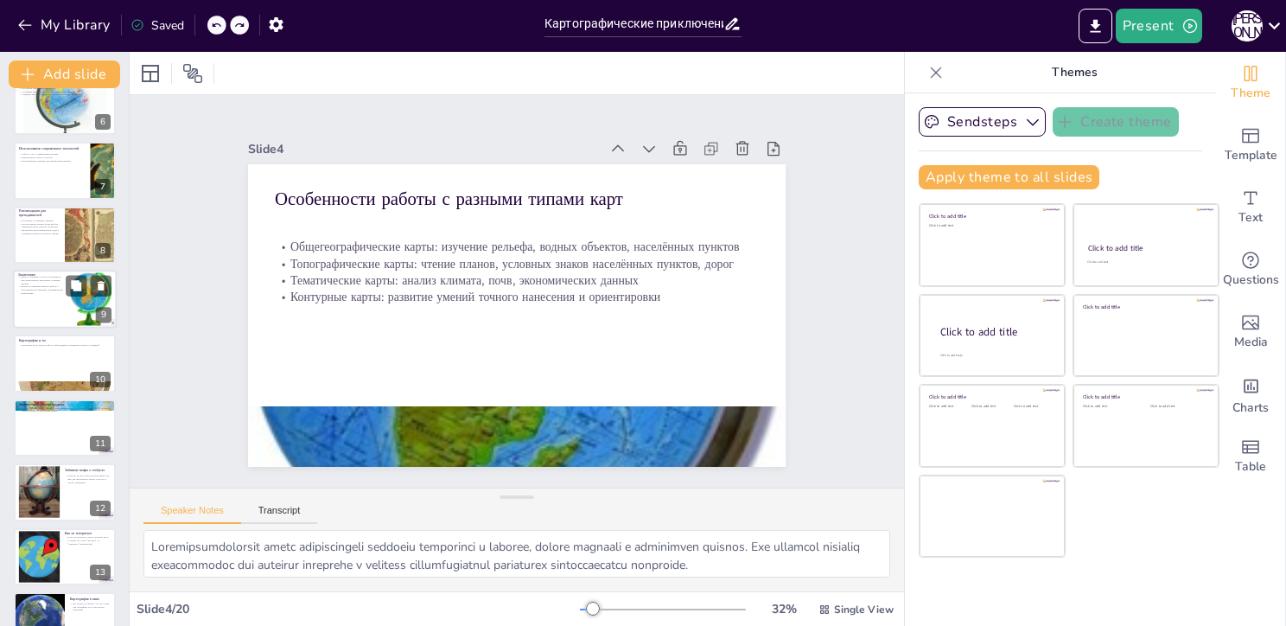
click at [35, 299] on div at bounding box center [65, 299] width 104 height 59
type textarea "Работа с картами и глобусами развивает пространственное мышление и критические …"
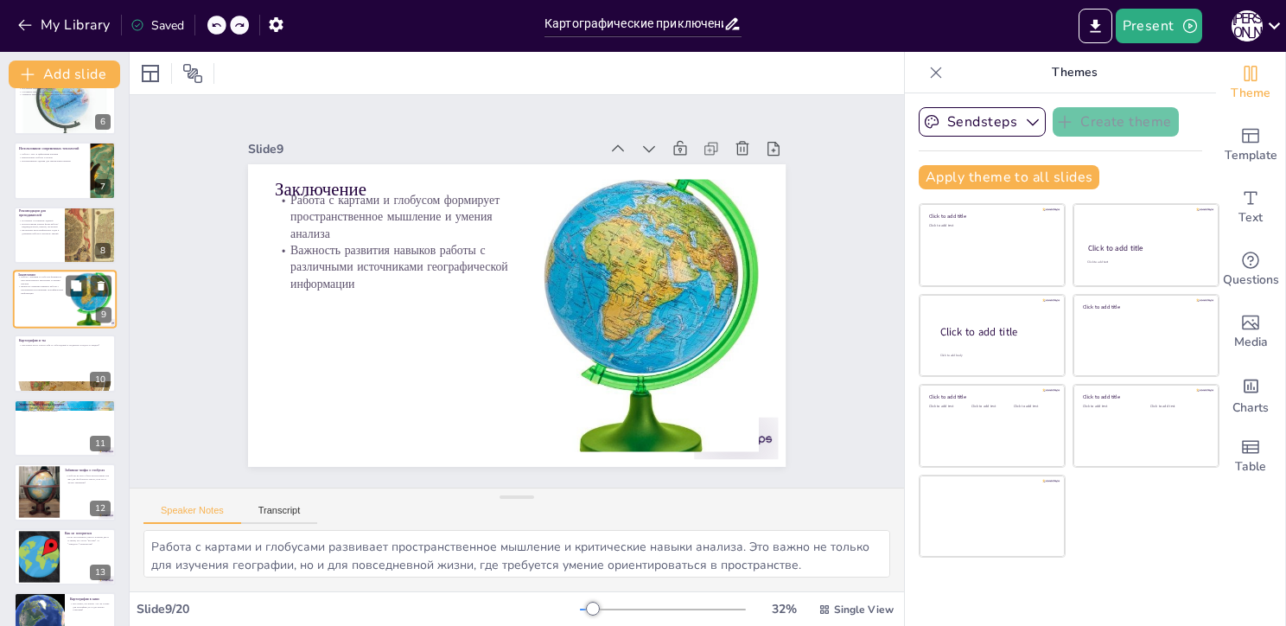
scroll to position [287, 0]
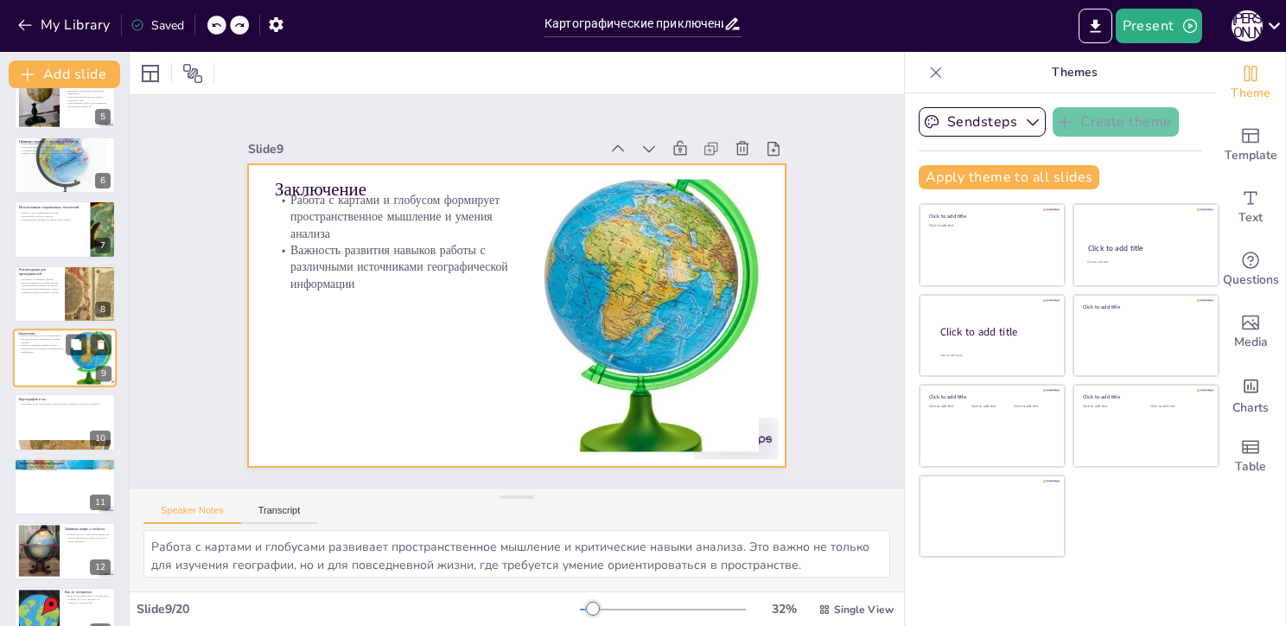
click at [35, 353] on div at bounding box center [65, 357] width 104 height 59
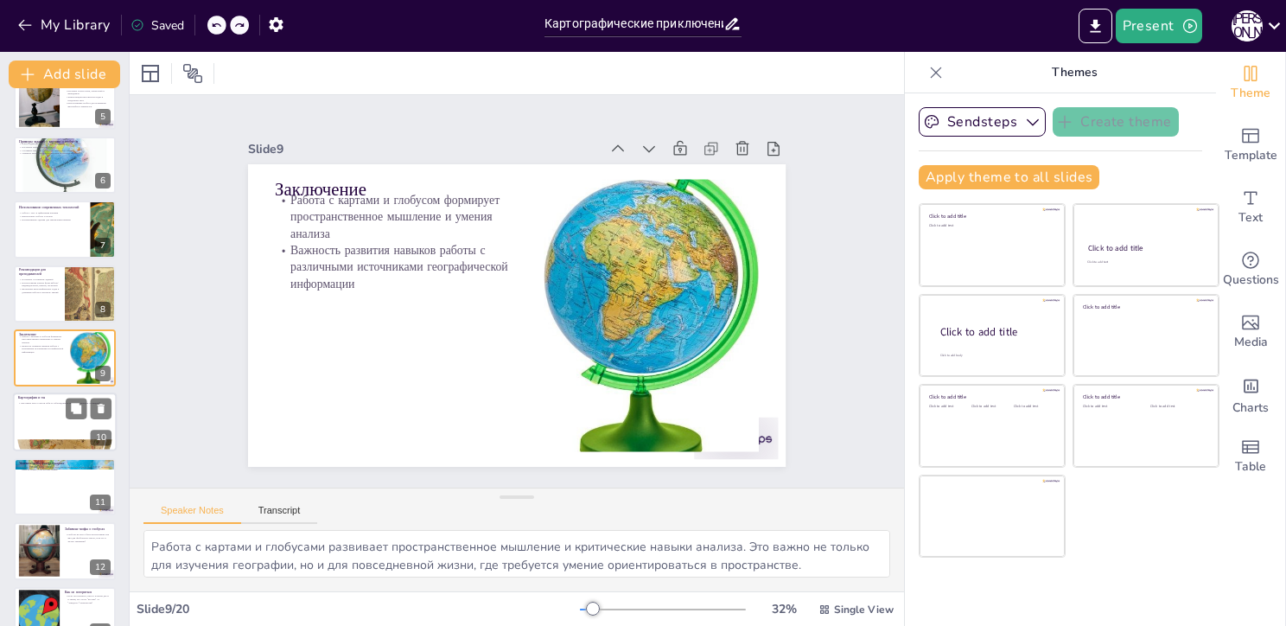
click at [38, 407] on div at bounding box center [65, 422] width 104 height 59
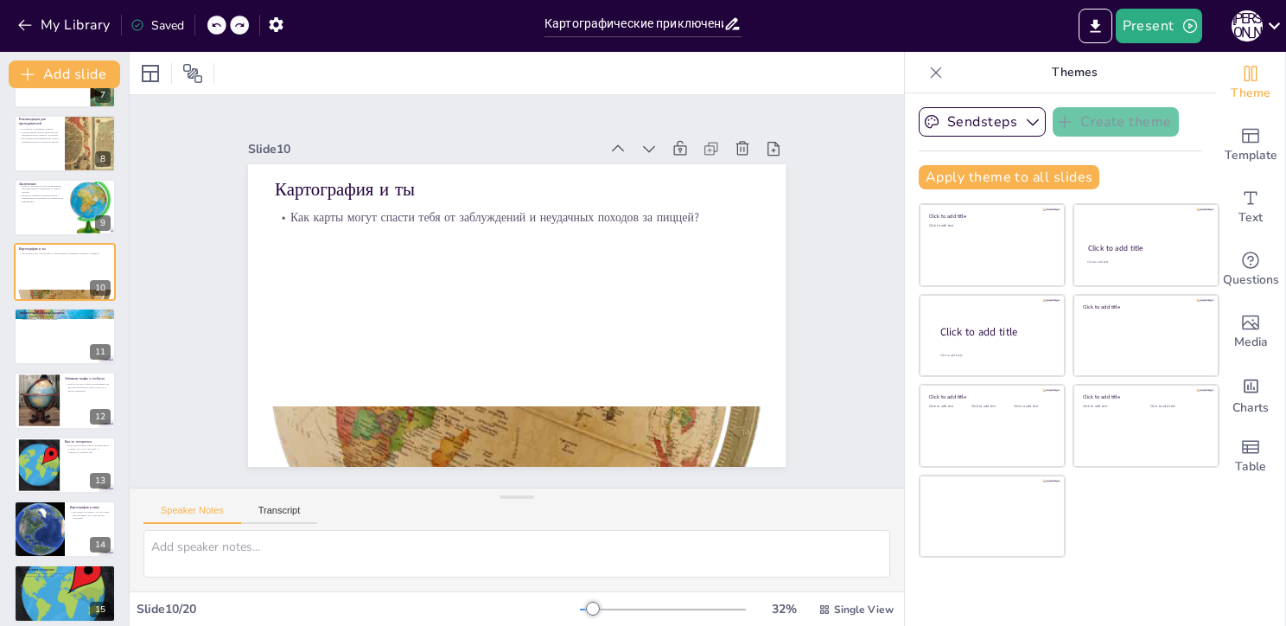
scroll to position [438, 0]
click at [27, 325] on div at bounding box center [65, 335] width 104 height 59
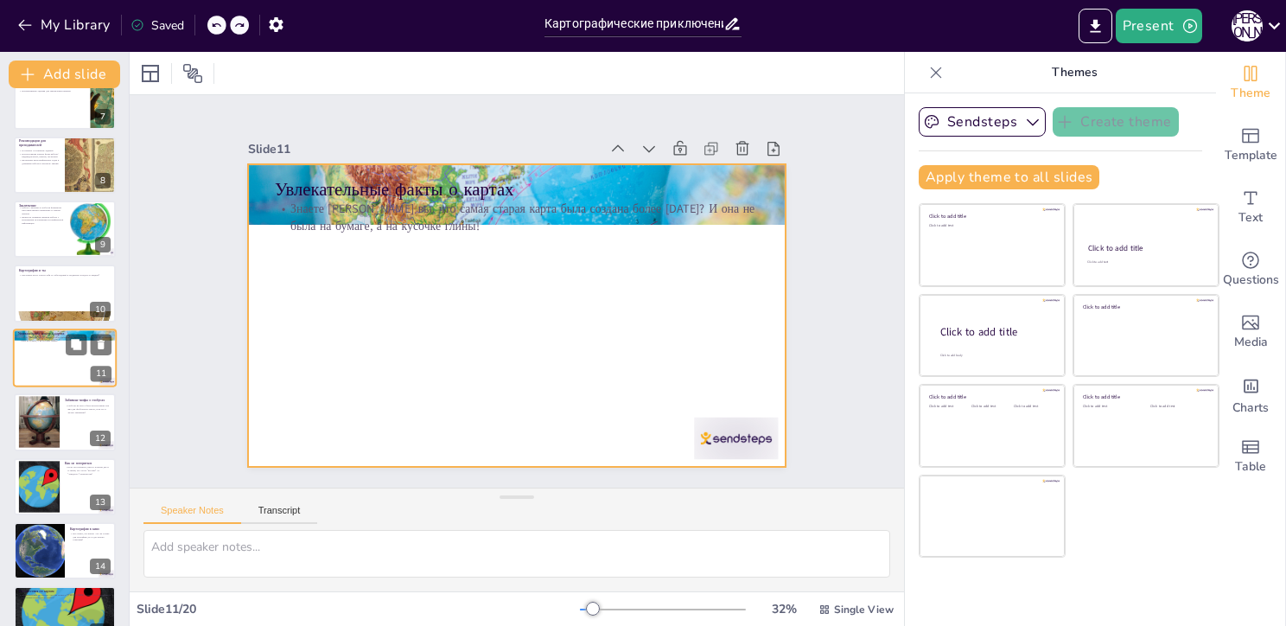
scroll to position [502, 0]
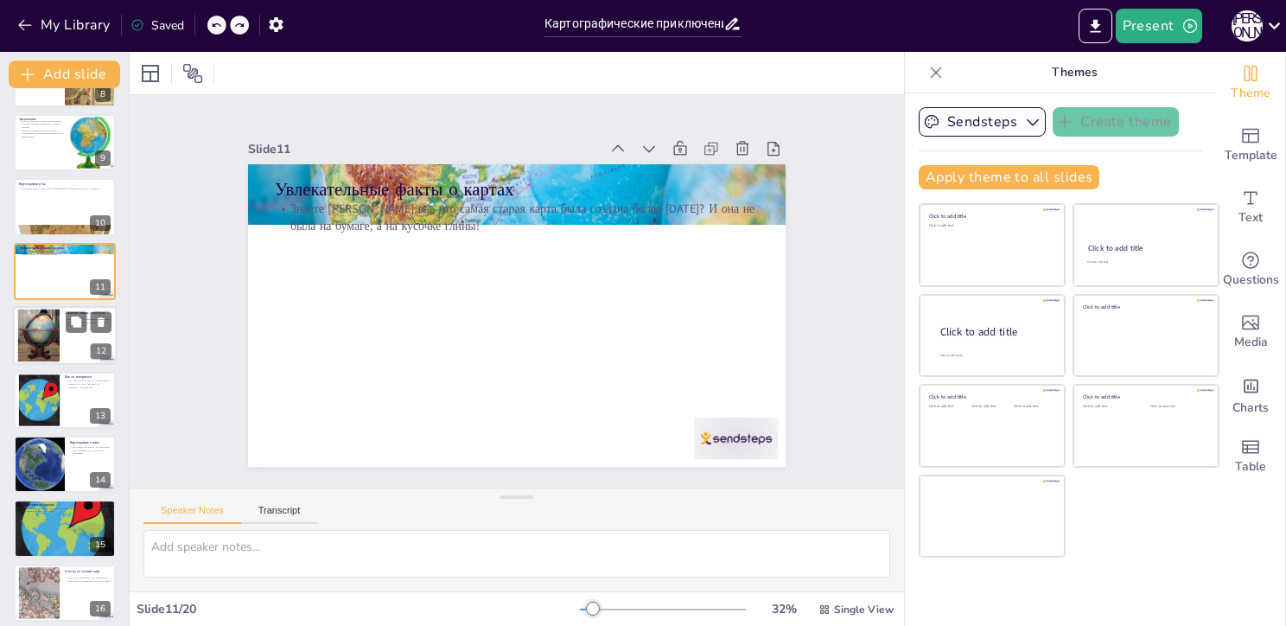
click at [43, 347] on div at bounding box center [39, 335] width 47 height 53
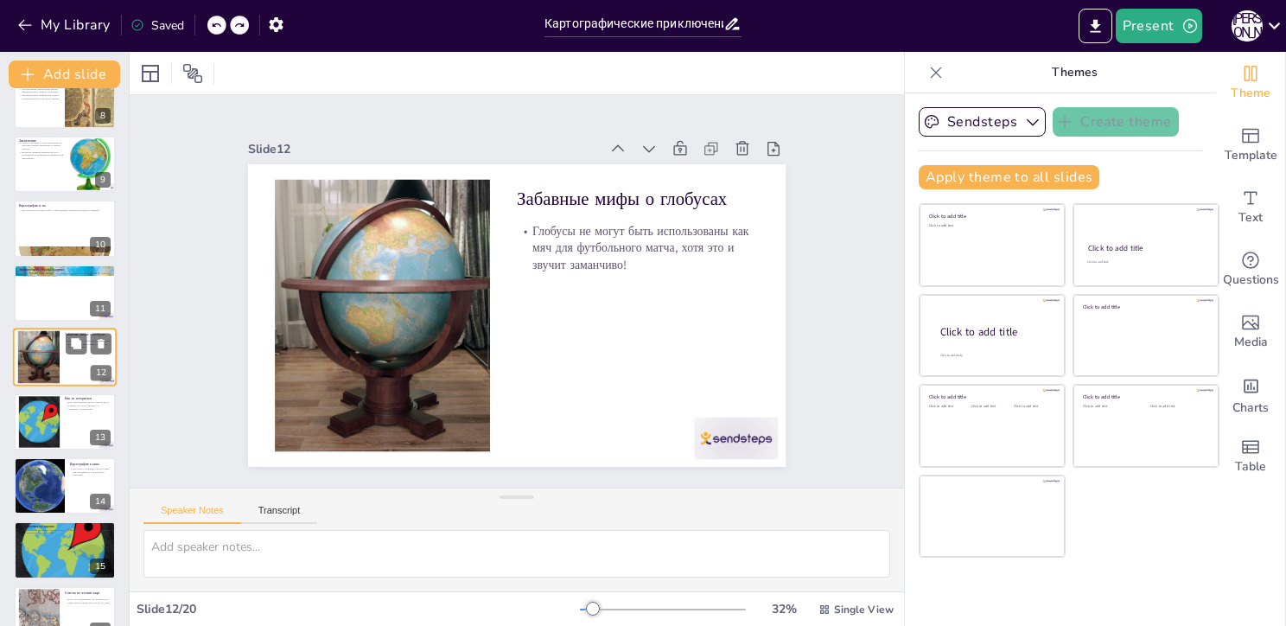
scroll to position [567, 0]
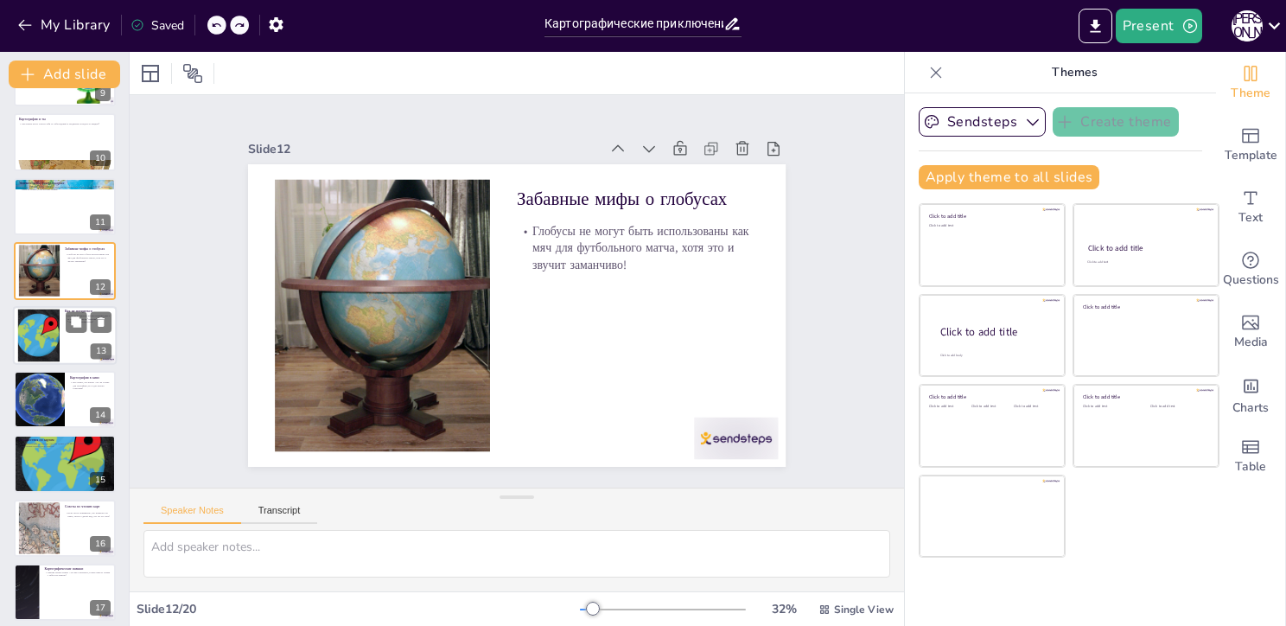
click at [47, 342] on div at bounding box center [38, 335] width 105 height 53
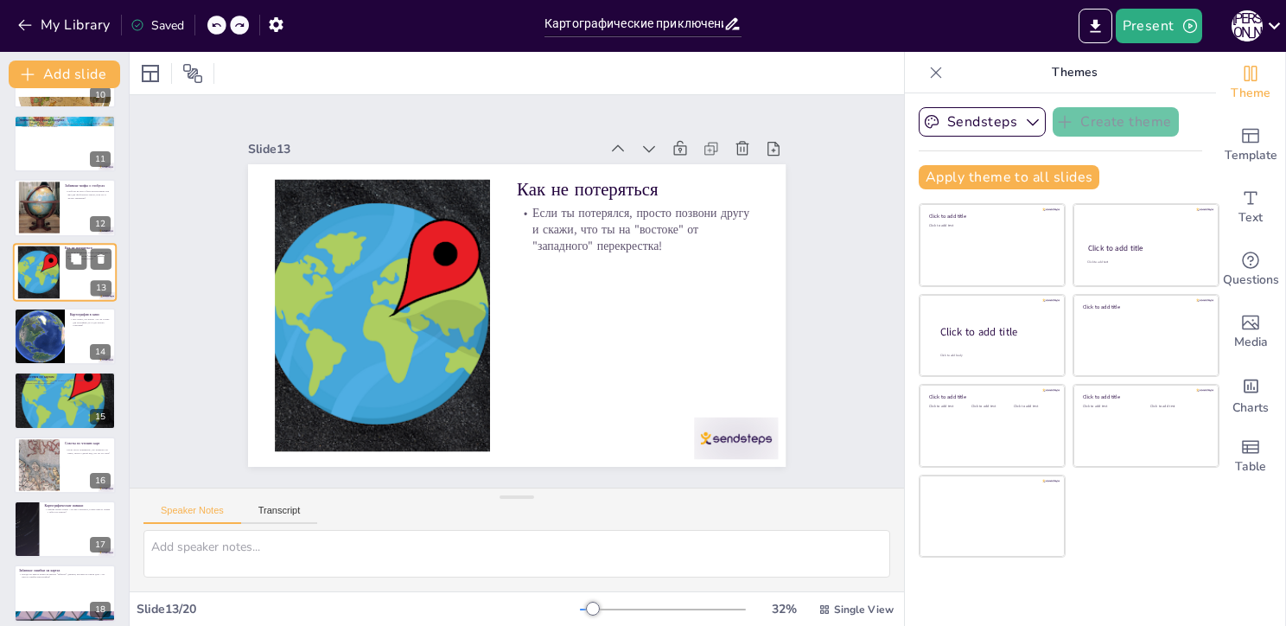
scroll to position [631, 0]
click at [46, 343] on div at bounding box center [39, 335] width 61 height 57
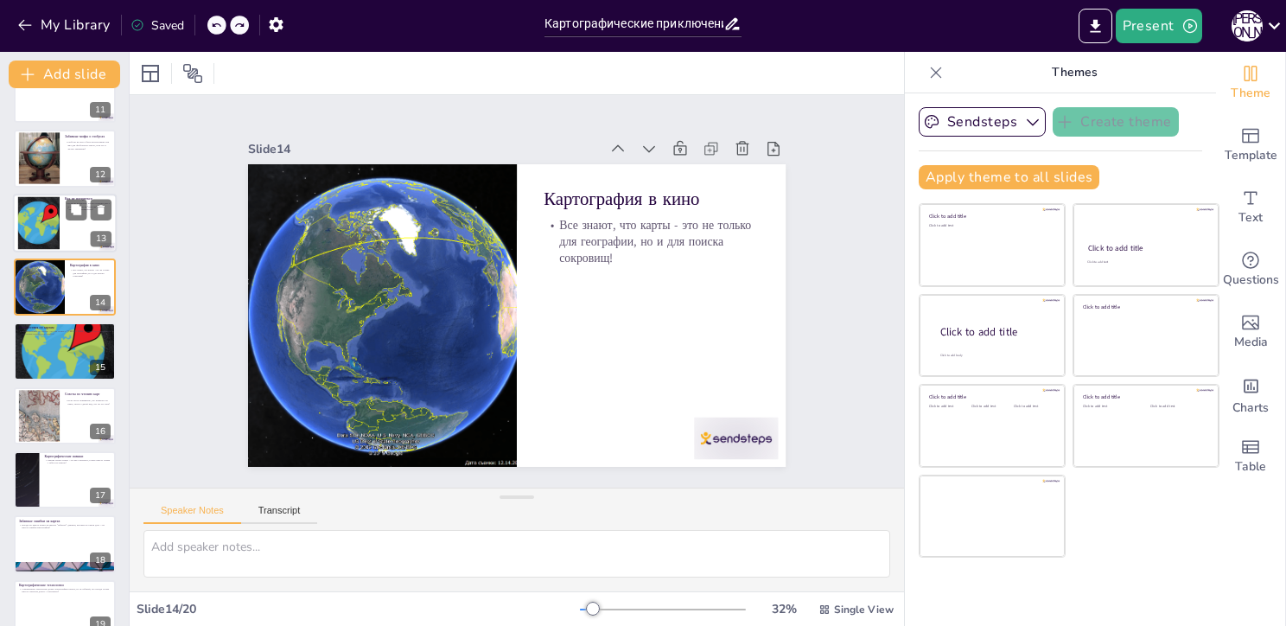
scroll to position [695, 0]
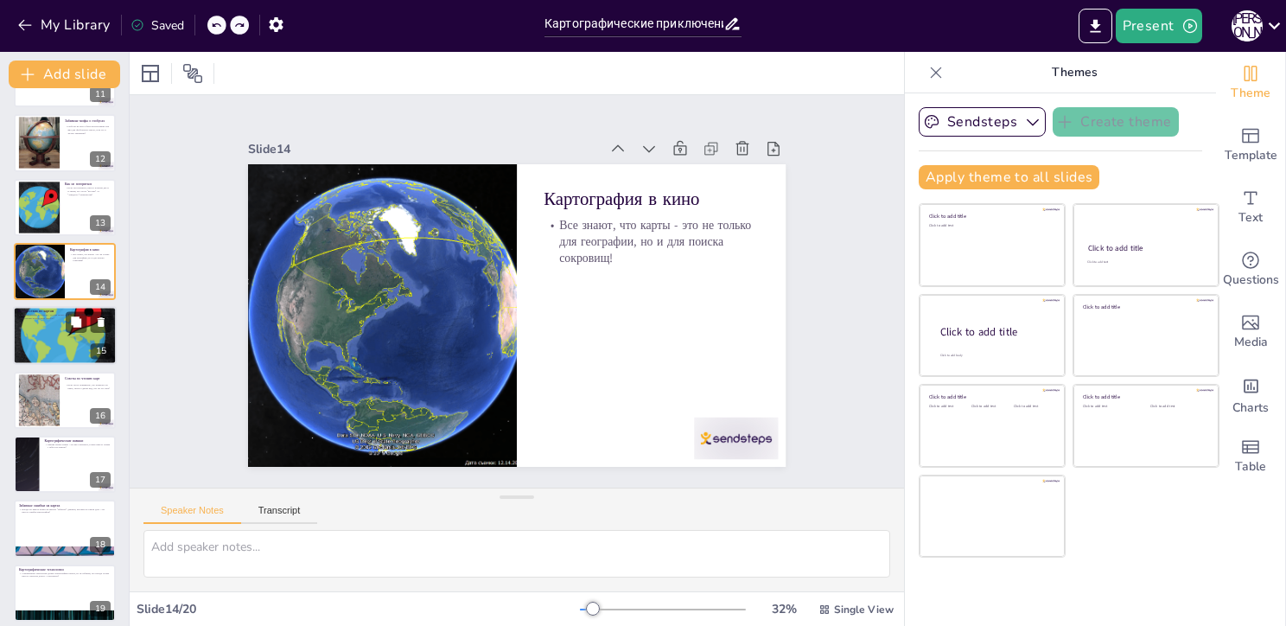
click at [41, 351] on div at bounding box center [65, 335] width 104 height 104
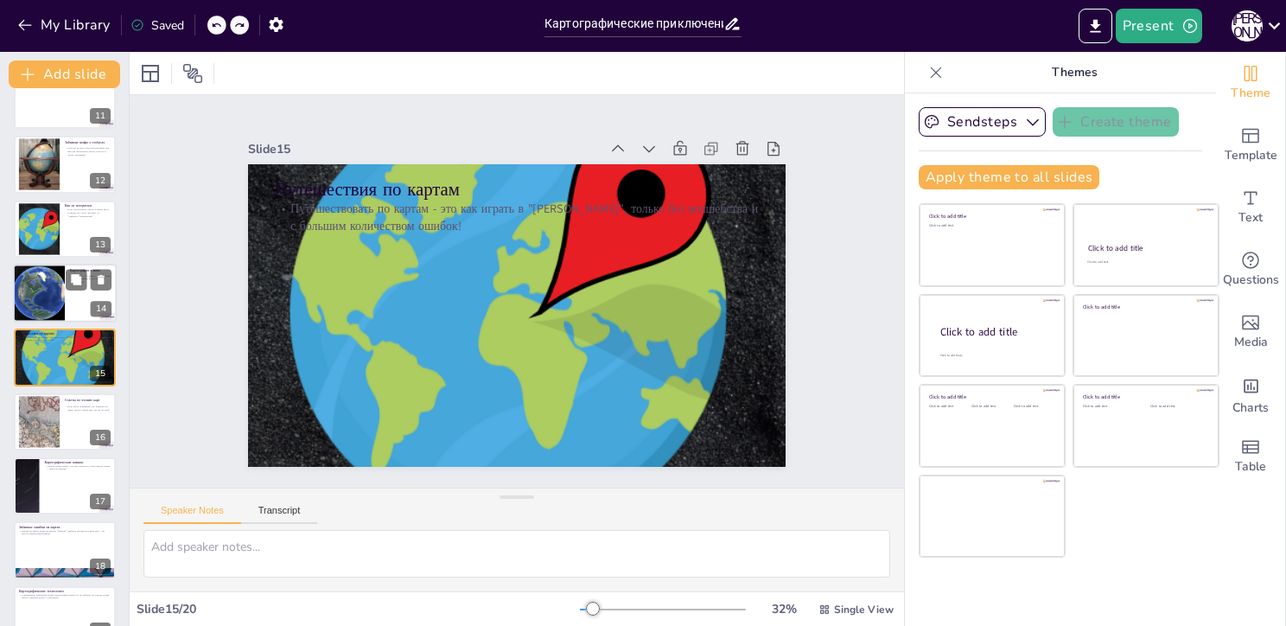
click at [35, 298] on div at bounding box center [39, 293] width 63 height 59
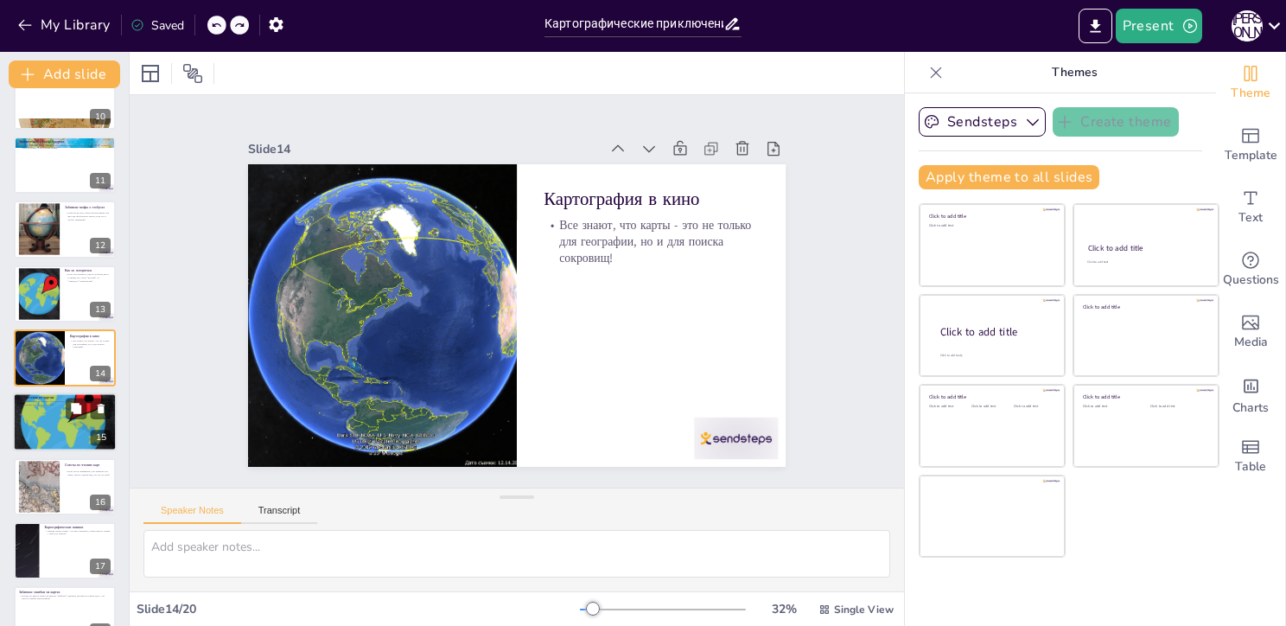
click at [36, 404] on p "Путешествовать по картам - это как играть в "[PERSON_NAME]", только без волшебс…" at bounding box center [64, 403] width 93 height 6
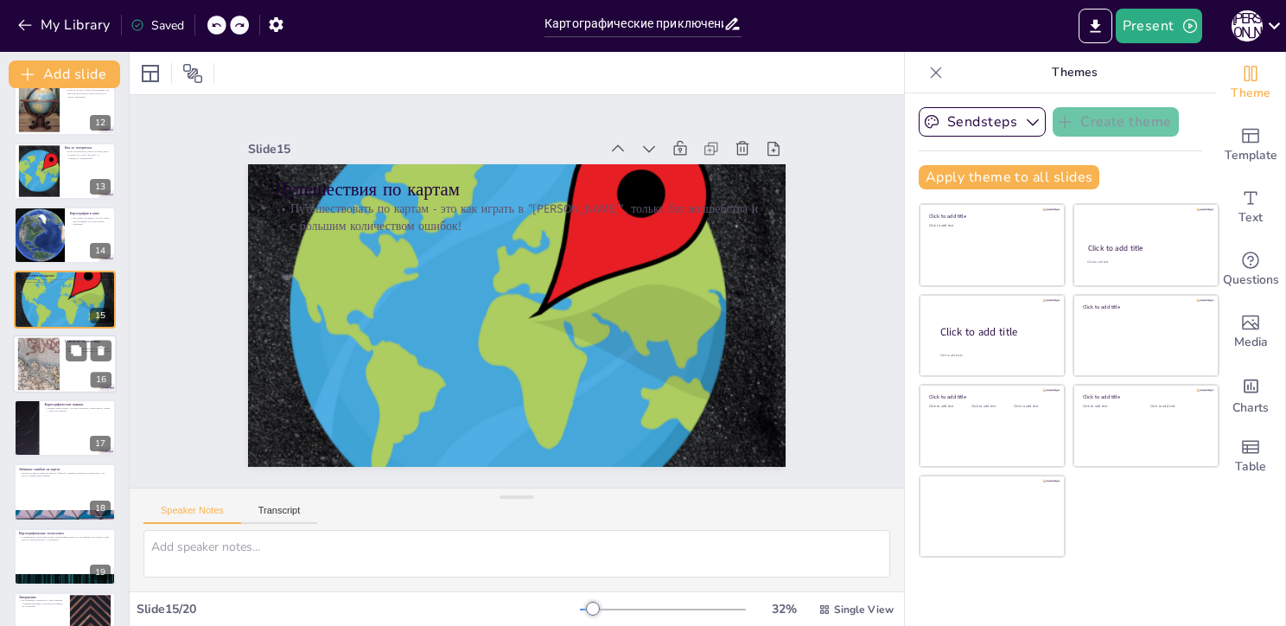
scroll to position [760, 0]
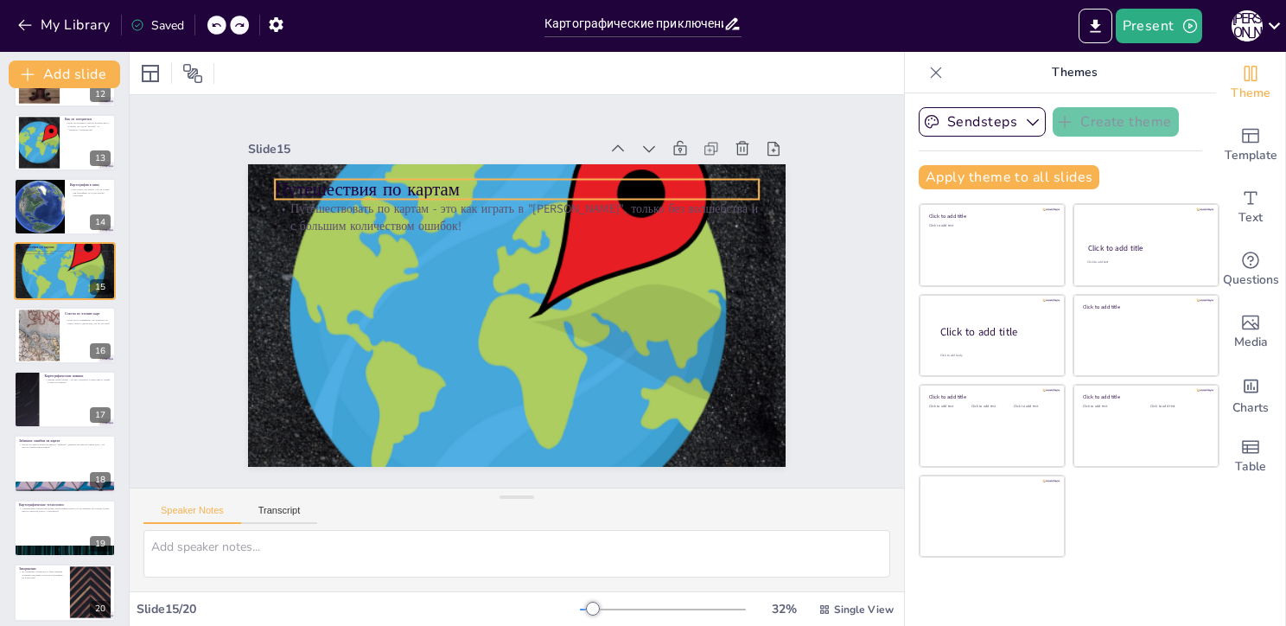
click at [397, 190] on p "Путешествия по картам" at bounding box center [585, 215] width 377 height 342
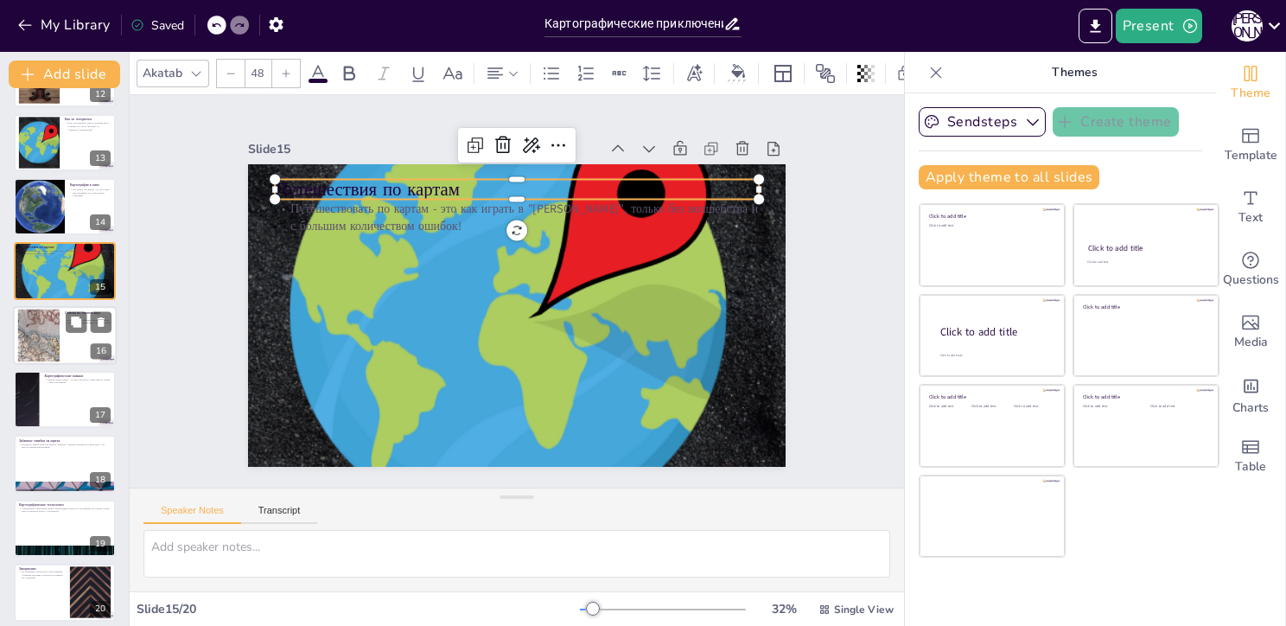
click at [41, 350] on div at bounding box center [38, 335] width 77 height 53
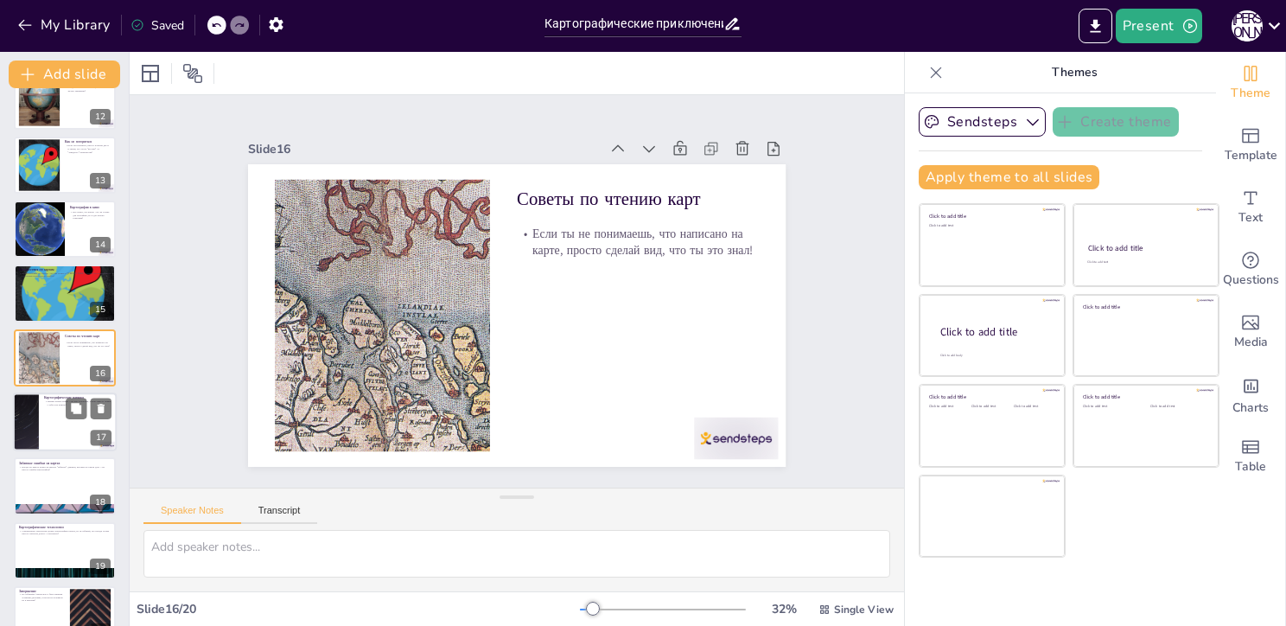
click at [46, 402] on p "Умение читать карты - это как суперсила, только вместо плаща у тебя есть компас!" at bounding box center [77, 402] width 67 height 6
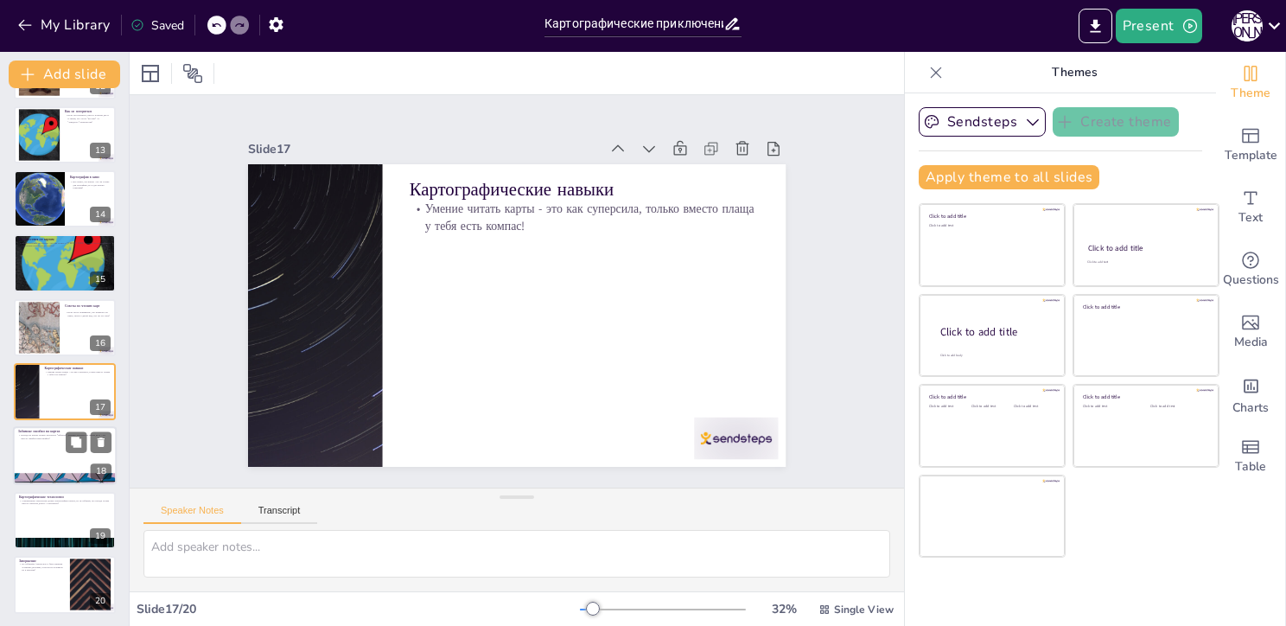
click at [36, 456] on div at bounding box center [65, 456] width 104 height 59
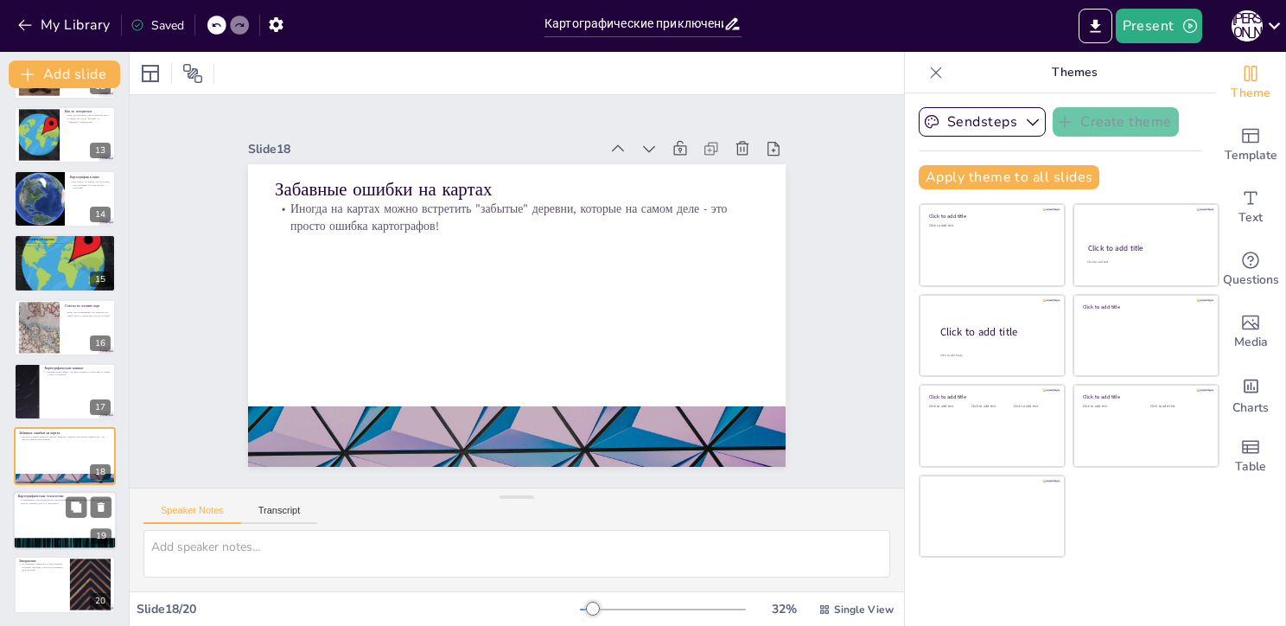
click at [36, 519] on div at bounding box center [65, 520] width 104 height 59
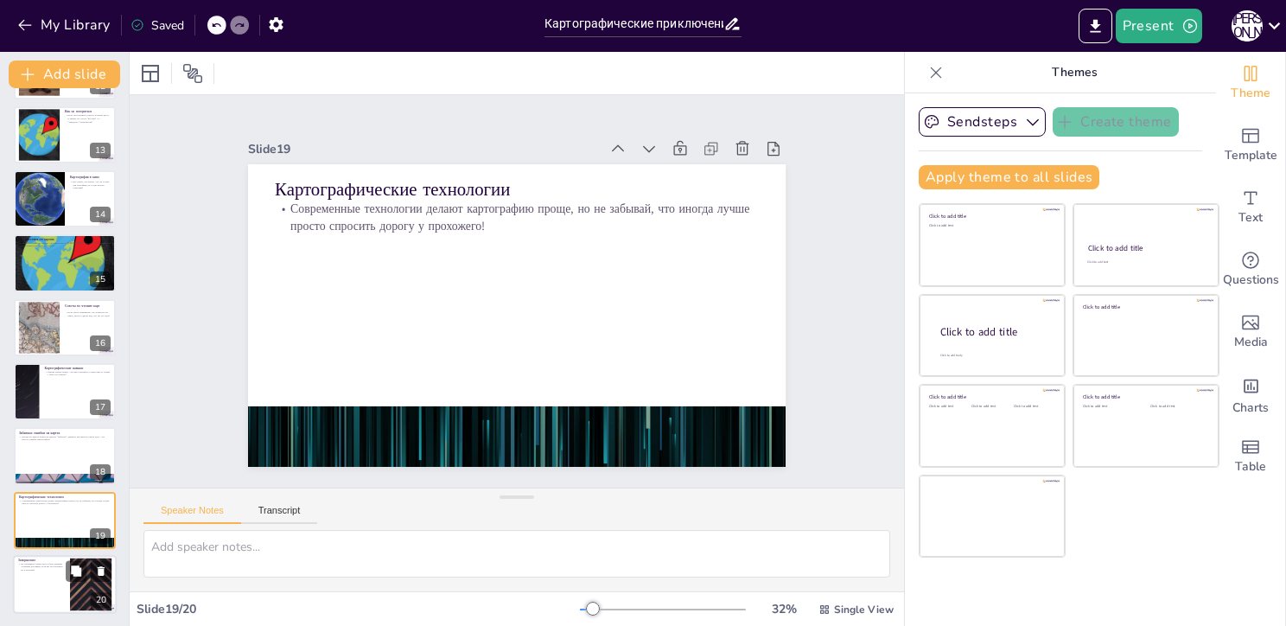
click at [43, 568] on p "Не забывайте: карты могут быть вашими лучшими друзьями, если вы не потеряете их…" at bounding box center [41, 567] width 47 height 10
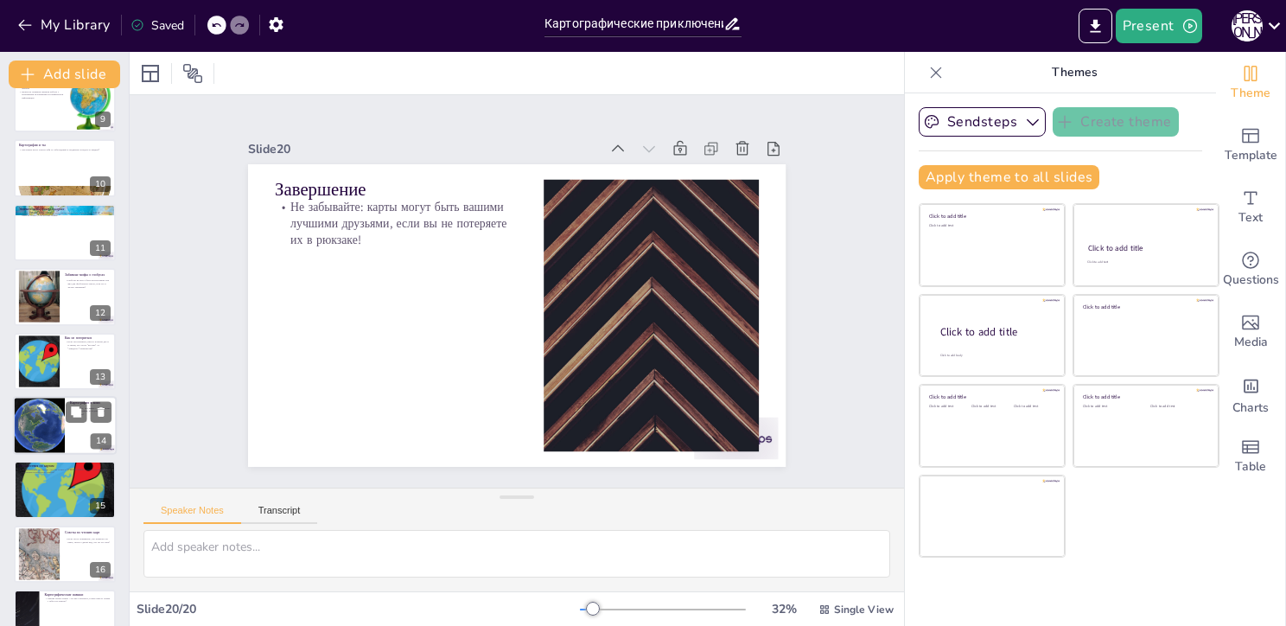
scroll to position [0, 0]
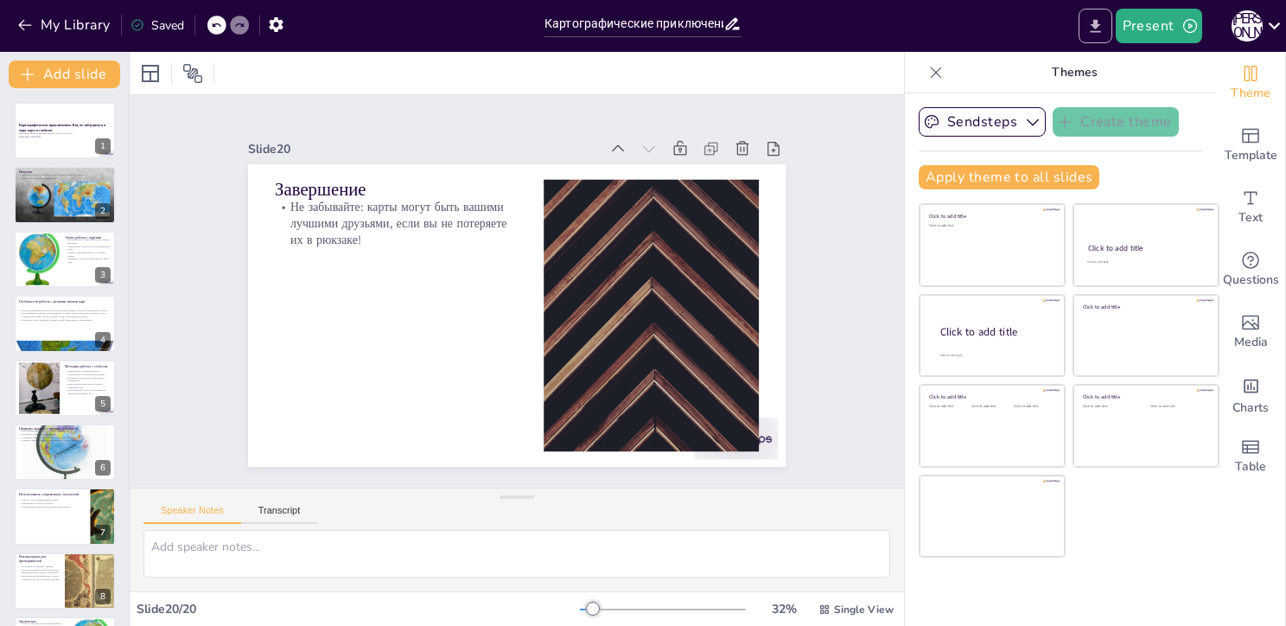
click at [1089, 32] on icon "Export to PowerPoint" at bounding box center [1095, 26] width 18 height 18
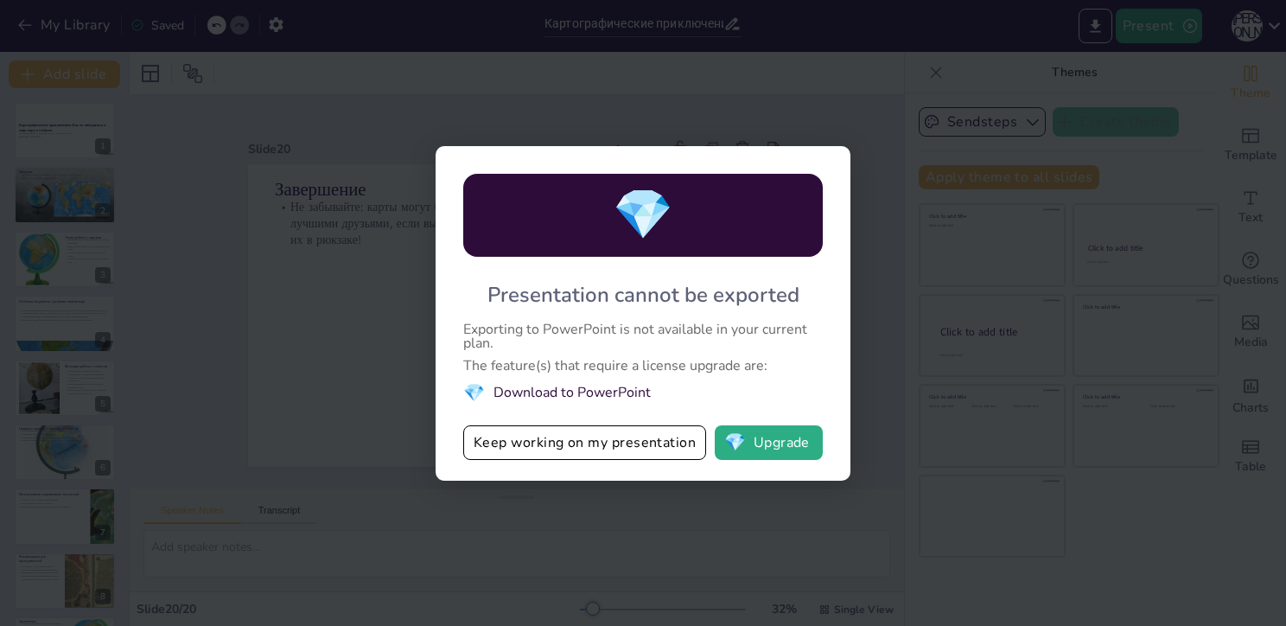
click at [684, 493] on div "💎 Presentation cannot be exported Exporting to PowerPoint is not available in y…" at bounding box center [643, 313] width 1286 height 626
click at [829, 128] on div "💎 Presentation cannot be exported Exporting to PowerPoint is not available in y…" at bounding box center [643, 313] width 1286 height 626
click at [926, 80] on div "💎 Presentation cannot be exported Exporting to PowerPoint is not available in y…" at bounding box center [643, 313] width 1286 height 626
click at [663, 443] on button "Keep working on my presentation" at bounding box center [584, 442] width 243 height 35
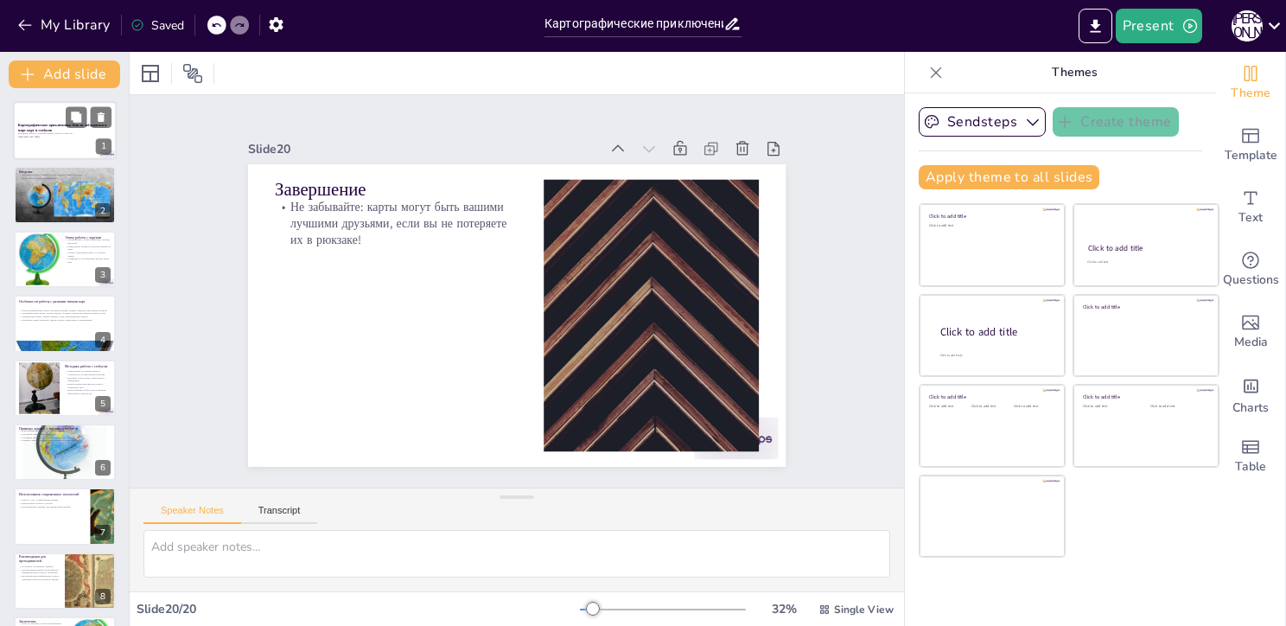
click at [79, 139] on div at bounding box center [65, 130] width 104 height 59
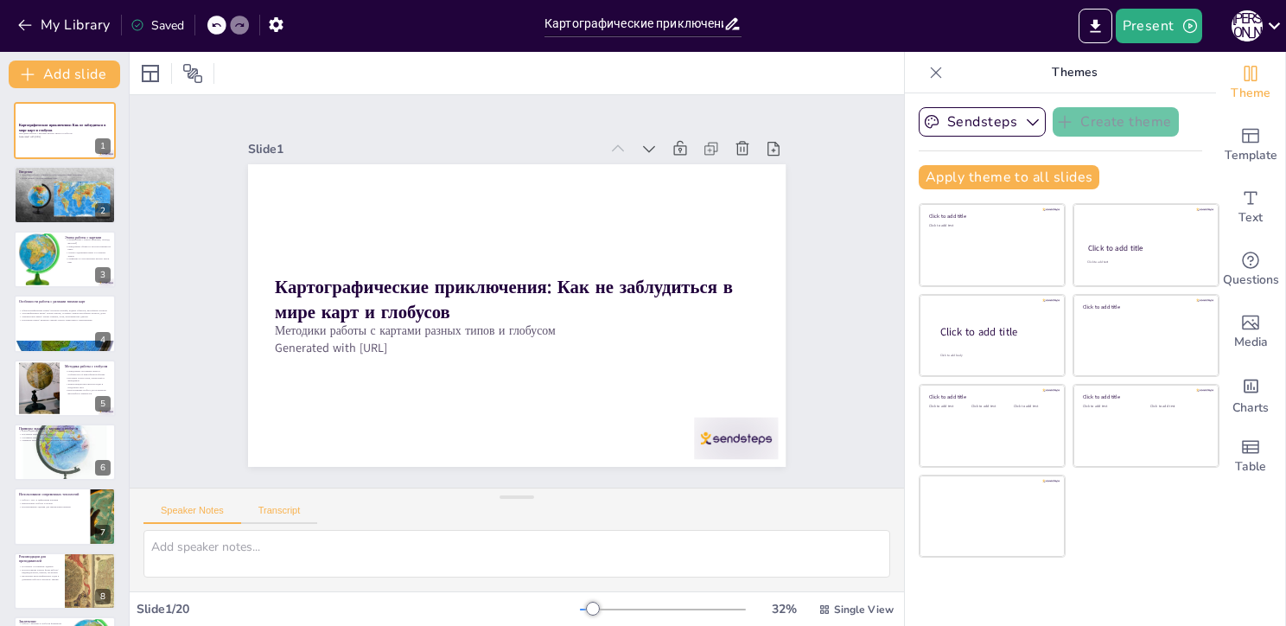
click at [273, 511] on button "Transcript" at bounding box center [279, 514] width 77 height 19
click at [214, 519] on button "Speaker Notes" at bounding box center [192, 514] width 98 height 19
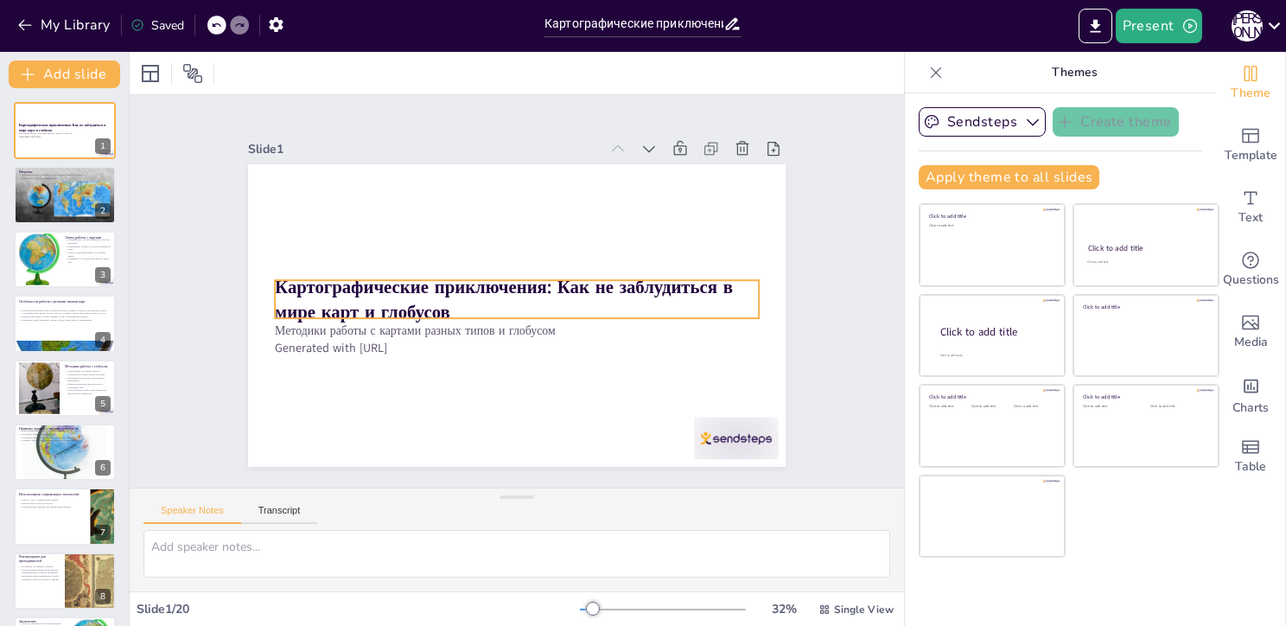
click at [453, 312] on div "Картографические приключения: Как не заблудиться в мире карт и глобусов Методик…" at bounding box center [507, 313] width 614 height 495
